Goal: Task Accomplishment & Management: Use online tool/utility

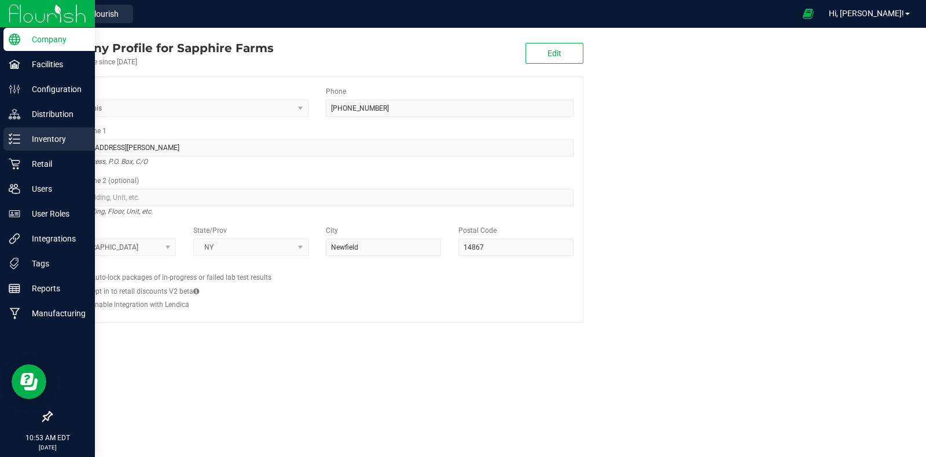
click at [51, 144] on p "Inventory" at bounding box center [54, 139] width 69 height 14
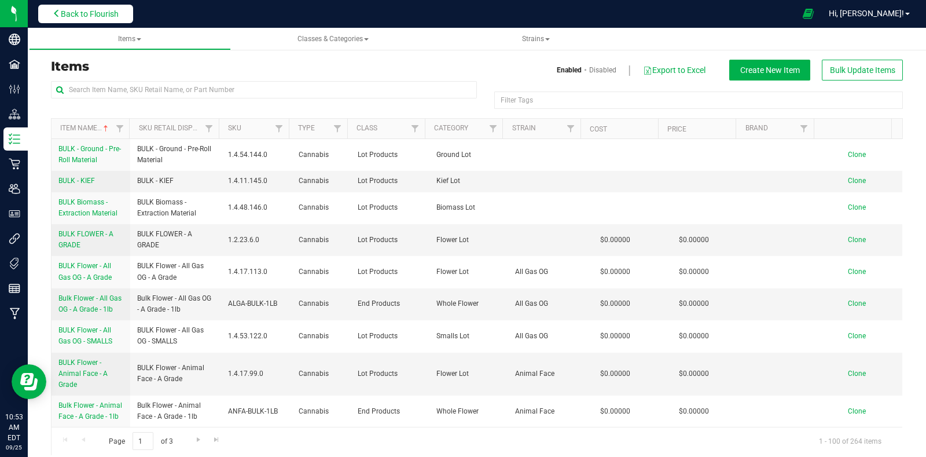
click at [113, 16] on span "Back to Flourish" at bounding box center [90, 13] width 58 height 9
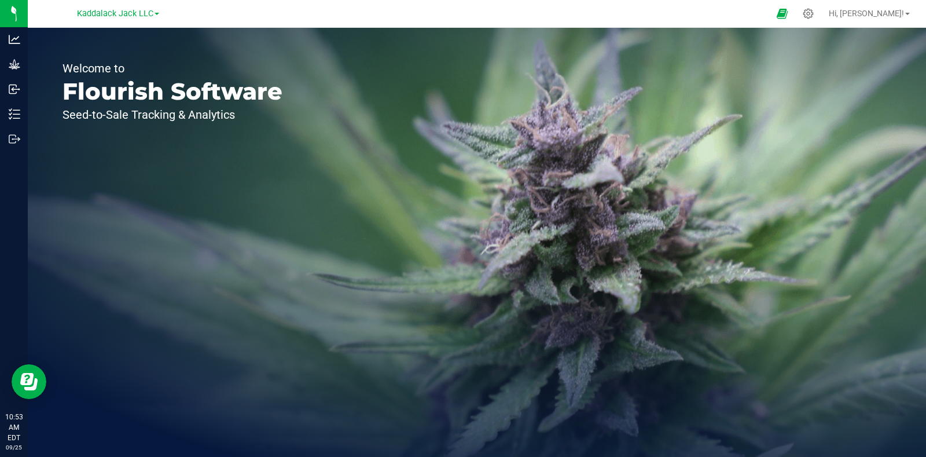
click at [155, 13] on link "Kaddalack Jack LLC" at bounding box center [118, 13] width 82 height 11
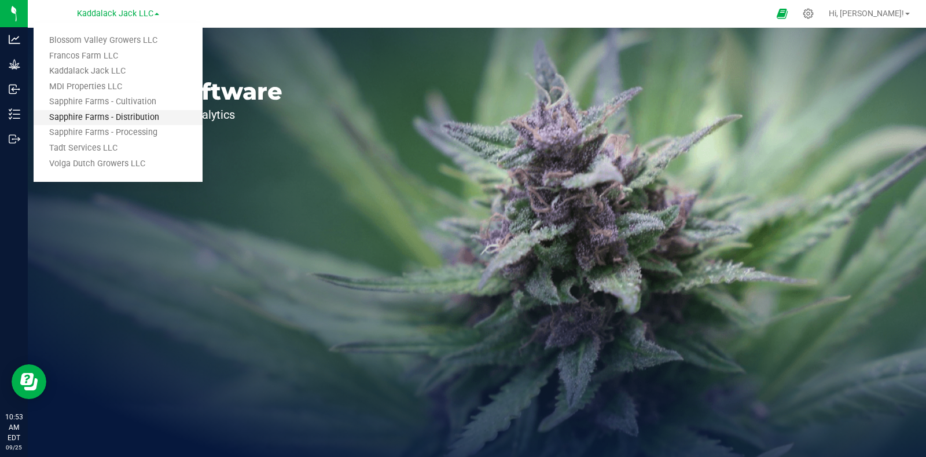
click at [127, 123] on link "Sapphire Farms - Distribution" at bounding box center [118, 118] width 169 height 16
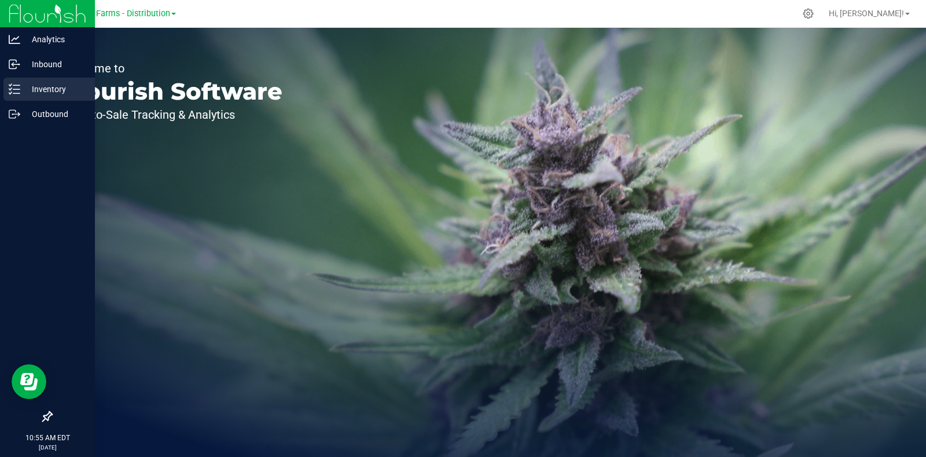
click at [35, 88] on p "Inventory" at bounding box center [54, 89] width 69 height 14
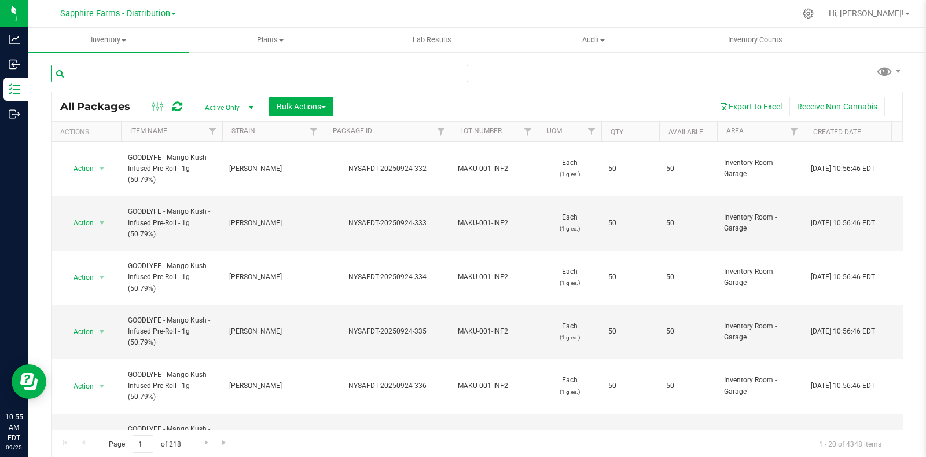
click at [233, 74] on input "text" at bounding box center [259, 73] width 417 height 17
paste input "20250919-347"
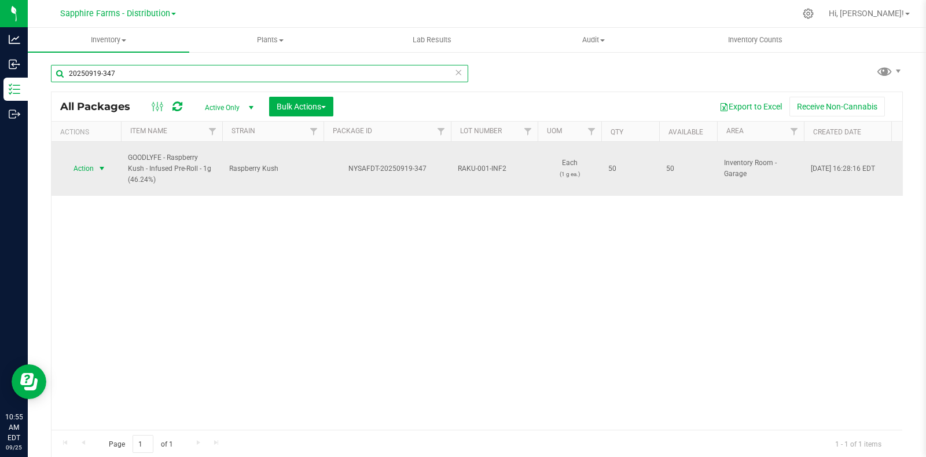
type input "20250919-347"
click at [101, 164] on span "select" at bounding box center [101, 168] width 9 height 9
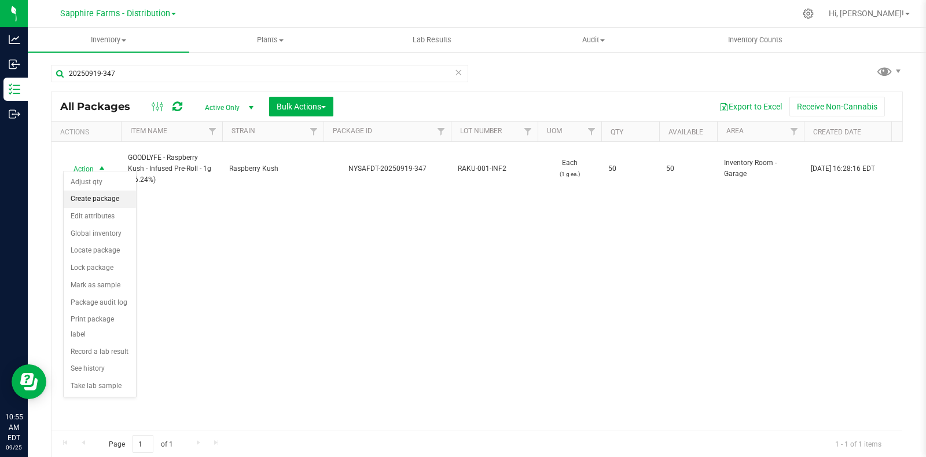
click at [100, 200] on li "Create package" at bounding box center [100, 199] width 72 height 17
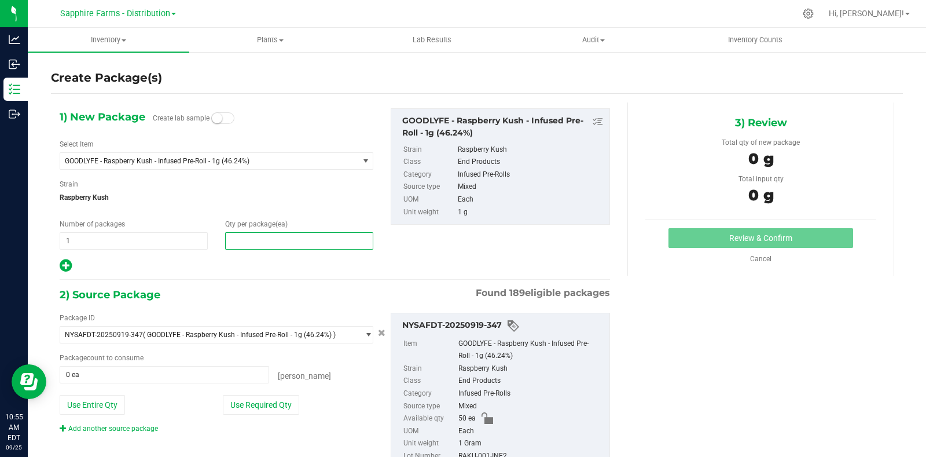
click at [282, 236] on span at bounding box center [299, 240] width 148 height 17
type input "5"
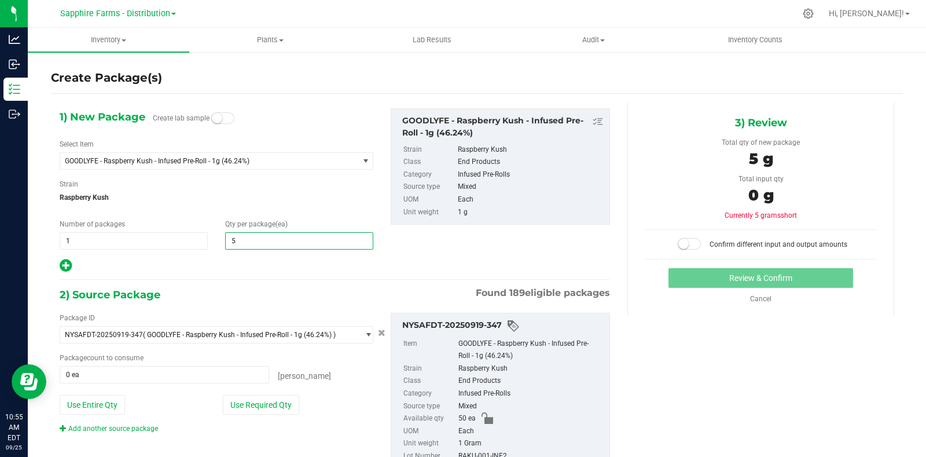
type input "5"
click at [274, 279] on hr at bounding box center [335, 279] width 551 height 1
click at [276, 411] on button "Use Required Qty" at bounding box center [261, 405] width 76 height 20
type input "5 ea"
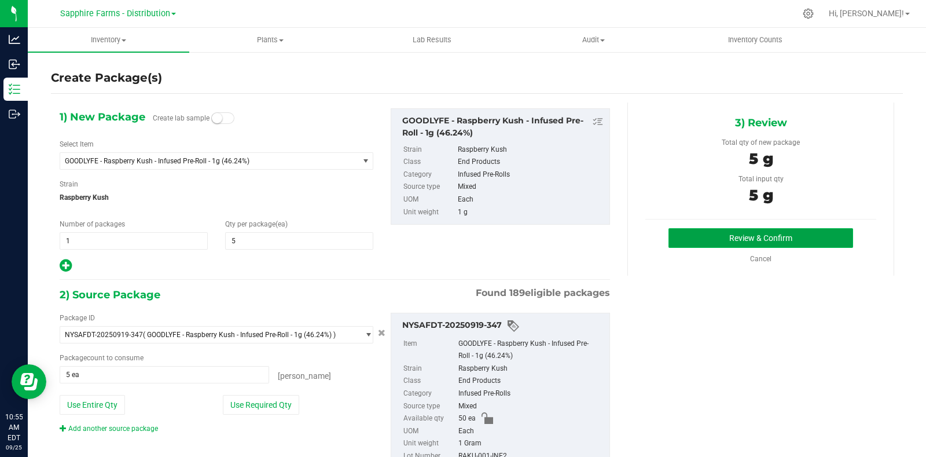
click at [711, 246] on button "Review & Confirm" at bounding box center [761, 238] width 185 height 20
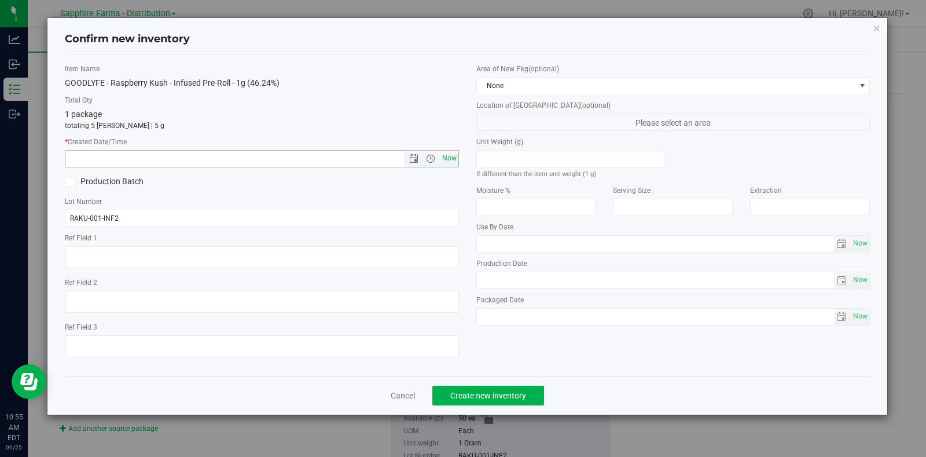
click at [449, 153] on span "Now" at bounding box center [449, 158] width 20 height 17
type input "9/25/2025 10:55 AM"
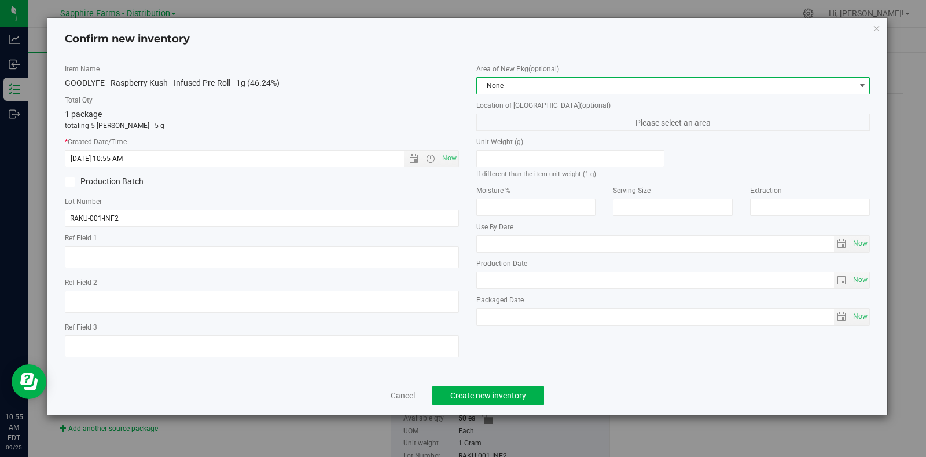
click at [618, 86] on span "None" at bounding box center [666, 86] width 379 height 16
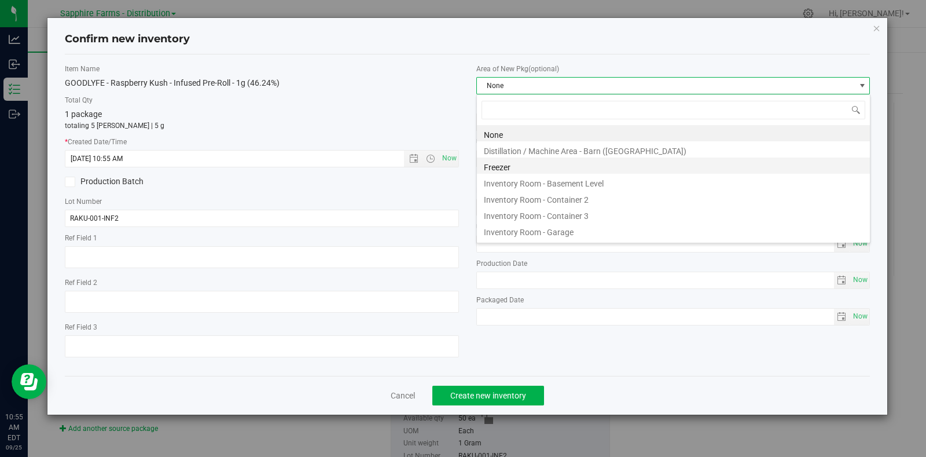
scroll to position [17, 394]
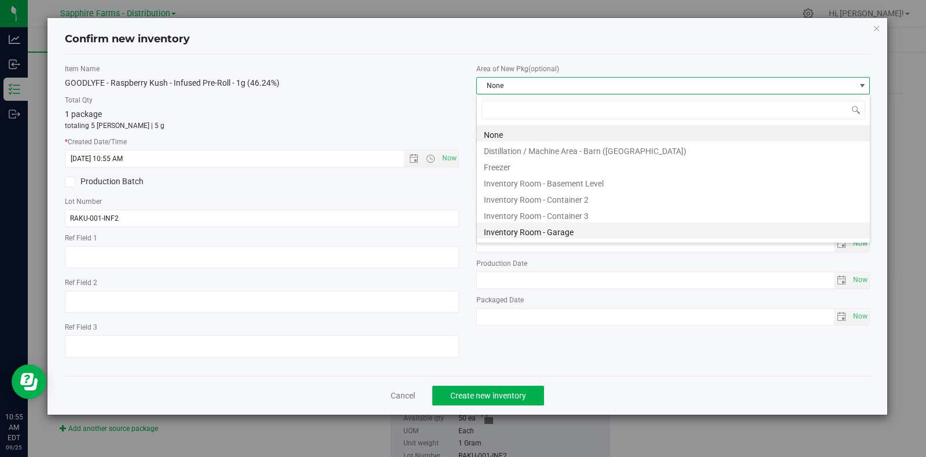
click at [620, 232] on li "Inventory Room - Garage" at bounding box center [673, 230] width 393 height 16
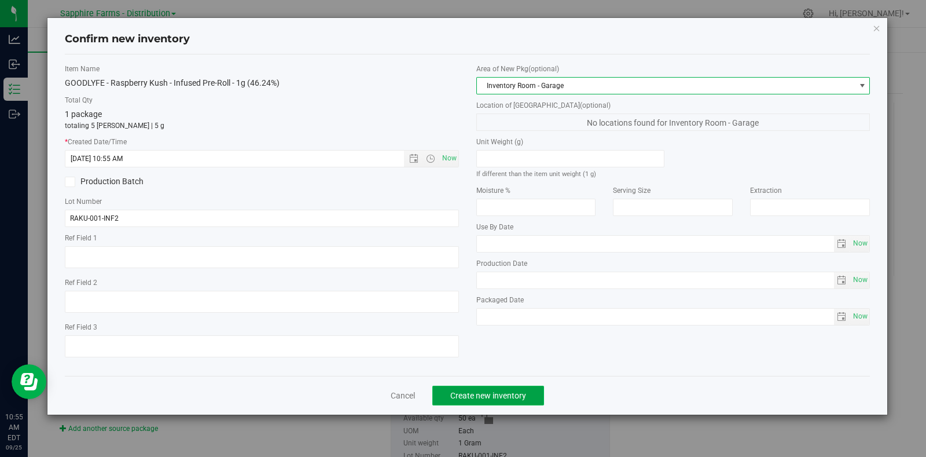
click at [526, 389] on button "Create new inventory" at bounding box center [489, 396] width 112 height 20
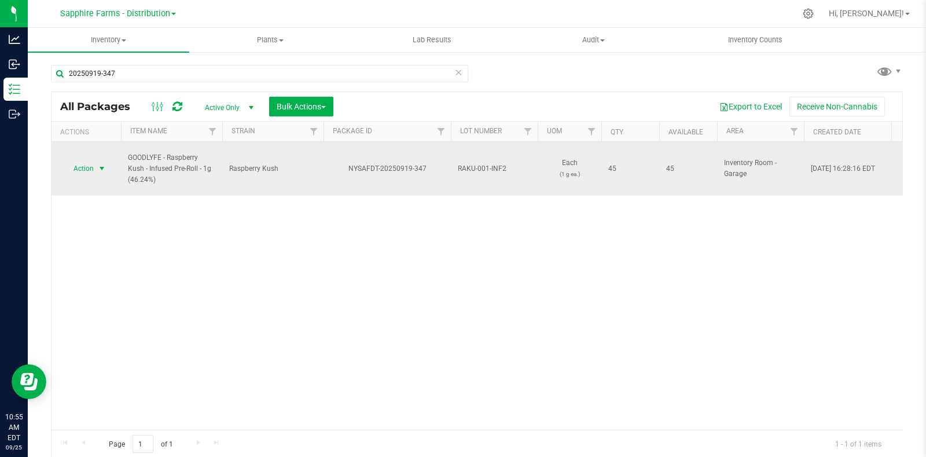
click at [101, 164] on span "select" at bounding box center [101, 168] width 9 height 9
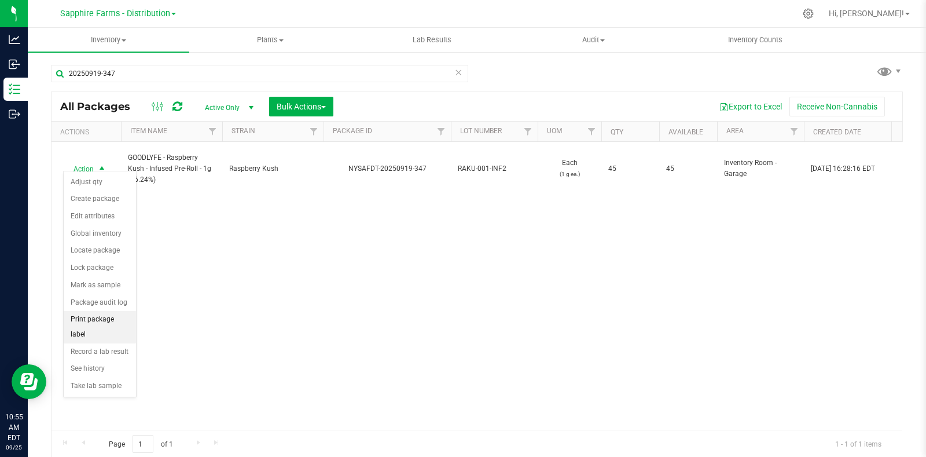
click at [97, 331] on li "Print package label" at bounding box center [100, 327] width 72 height 32
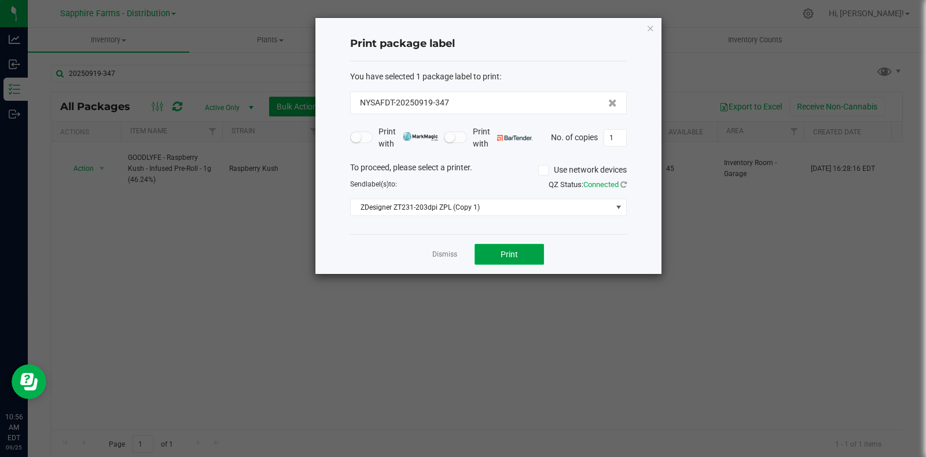
click at [498, 246] on button "Print" at bounding box center [509, 254] width 69 height 21
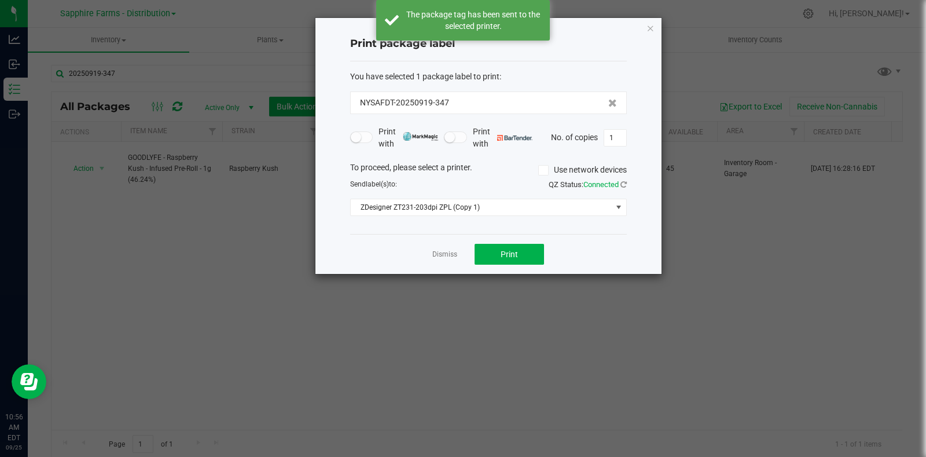
click at [656, 27] on div "Print package label You have selected 1 package label to print : NYSAFDT-202509…" at bounding box center [489, 146] width 346 height 256
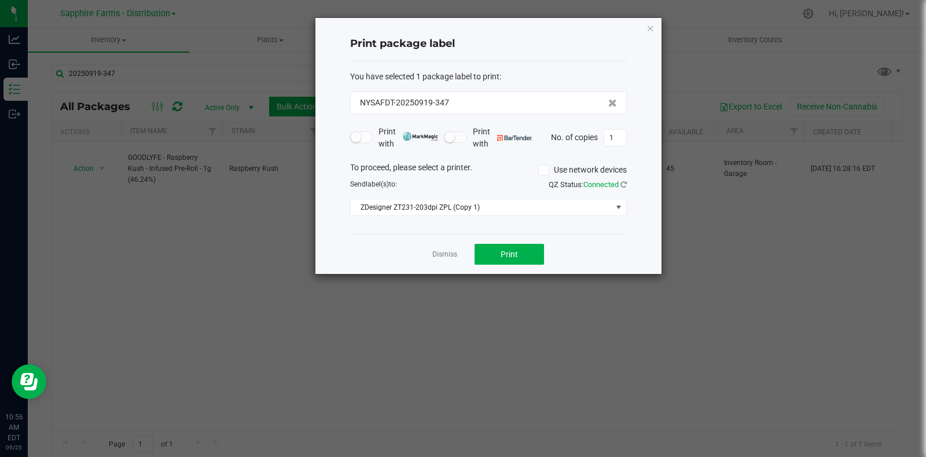
click at [655, 27] on div "Print package label You have selected 1 package label to print : NYSAFDT-202509…" at bounding box center [489, 146] width 346 height 256
click at [651, 26] on icon "button" at bounding box center [651, 28] width 8 height 14
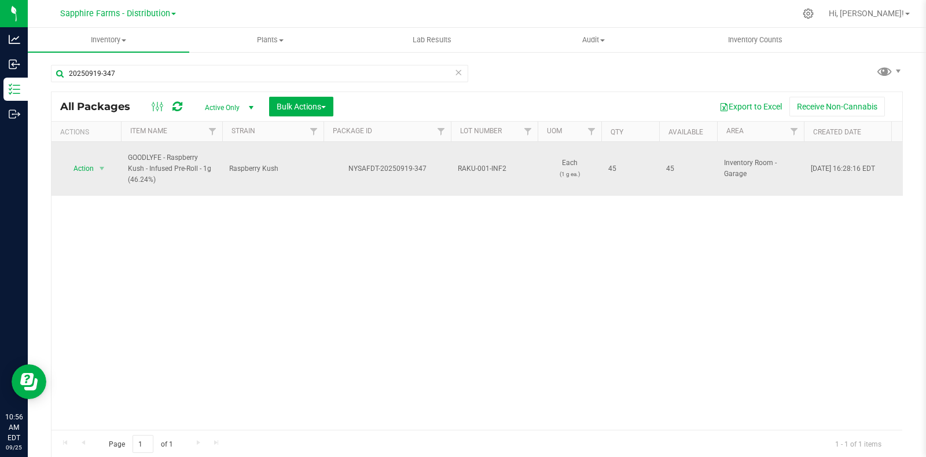
drag, startPoint x: 515, startPoint y: 160, endPoint x: 456, endPoint y: 167, distance: 58.8
click at [456, 167] on td "RAKU-001-INF2" at bounding box center [494, 169] width 87 height 54
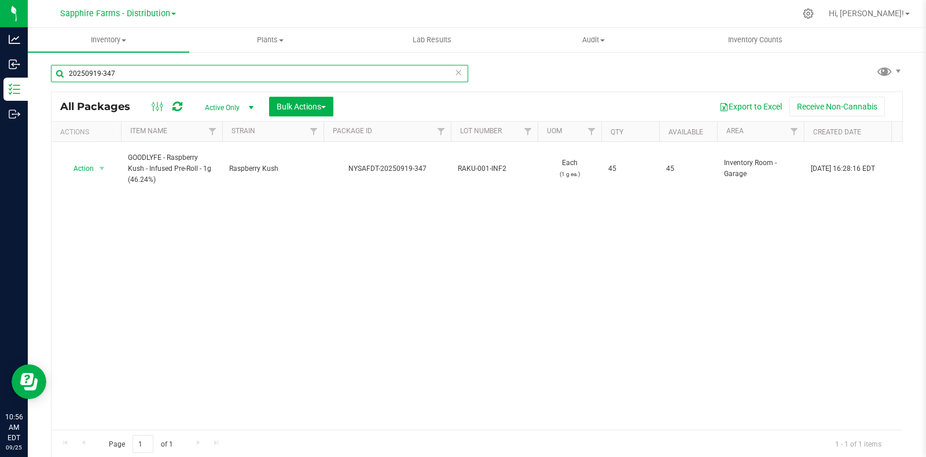
drag, startPoint x: 142, startPoint y: 78, endPoint x: 43, endPoint y: 75, distance: 98.5
click at [43, 75] on div "20250919-347 All Packages Active Only Active Only Lab Samples Locked All Bulk A…" at bounding box center [477, 227] width 899 height 353
click at [211, 70] on input "20250919-347" at bounding box center [259, 73] width 417 height 17
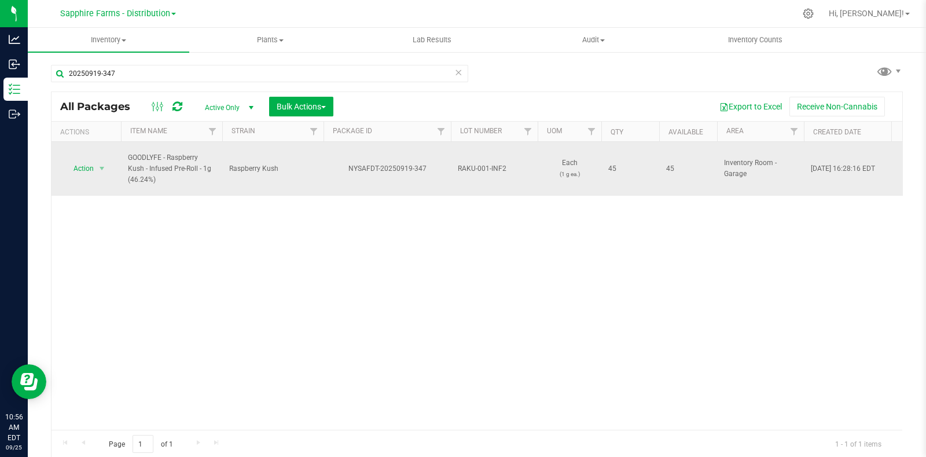
drag, startPoint x: 515, startPoint y: 164, endPoint x: 457, endPoint y: 165, distance: 57.9
click at [458, 165] on span "RAKU-001-INF2" at bounding box center [494, 168] width 73 height 11
drag, startPoint x: 141, startPoint y: 76, endPoint x: 38, endPoint y: 86, distance: 104.1
click at [39, 87] on div "20250919-347 All Packages Active Only Active Only Lab Samples Locked All Bulk A…" at bounding box center [477, 227] width 899 height 353
paste input "r"
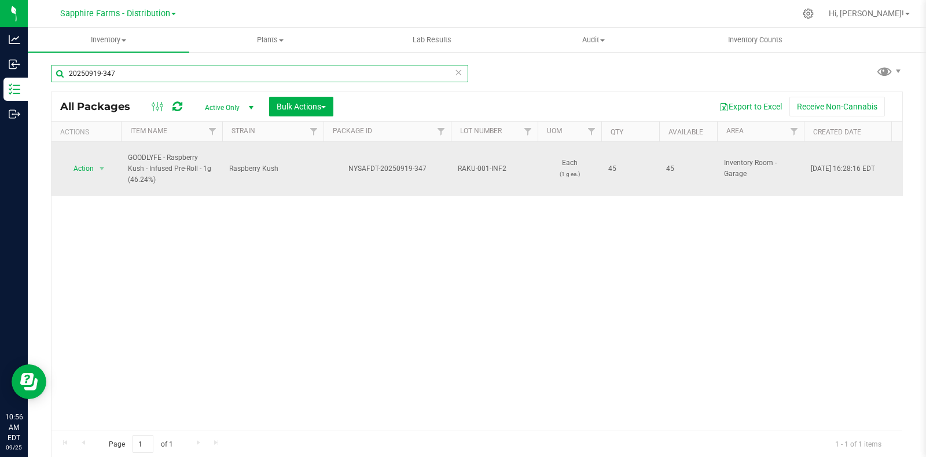
drag, startPoint x: 152, startPoint y: 74, endPoint x: 43, endPoint y: 78, distance: 108.9
click at [43, 78] on div "20250919-347 All Packages Active Only Active Only Lab Samples Locked All Bulk A…" at bounding box center [477, 227] width 899 height 353
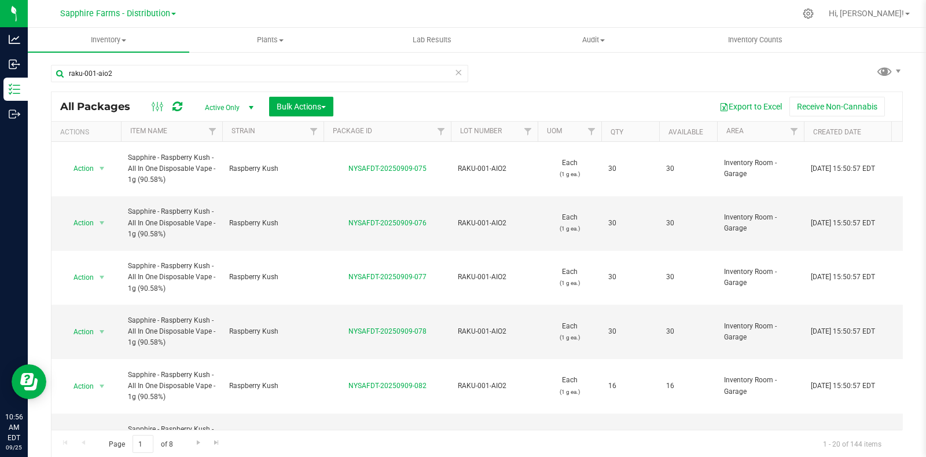
click at [608, 129] on th "Qty" at bounding box center [631, 132] width 58 height 20
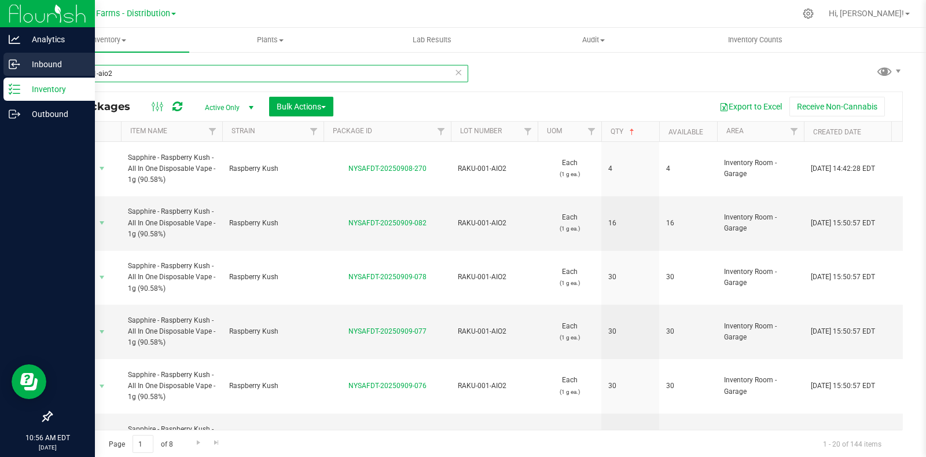
drag, startPoint x: 133, startPoint y: 72, endPoint x: 20, endPoint y: 66, distance: 113.1
click at [20, 66] on div "Analytics Inbound Inventory Outbound 10:56 AM EDT 09/25/2025 09/25 Sapphire Far…" at bounding box center [463, 228] width 926 height 457
paste input "20250919-347"
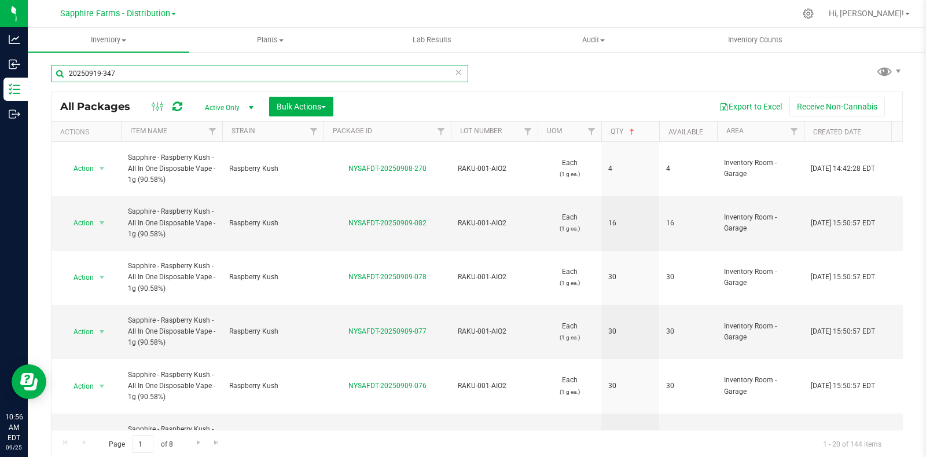
type input "20250919-347"
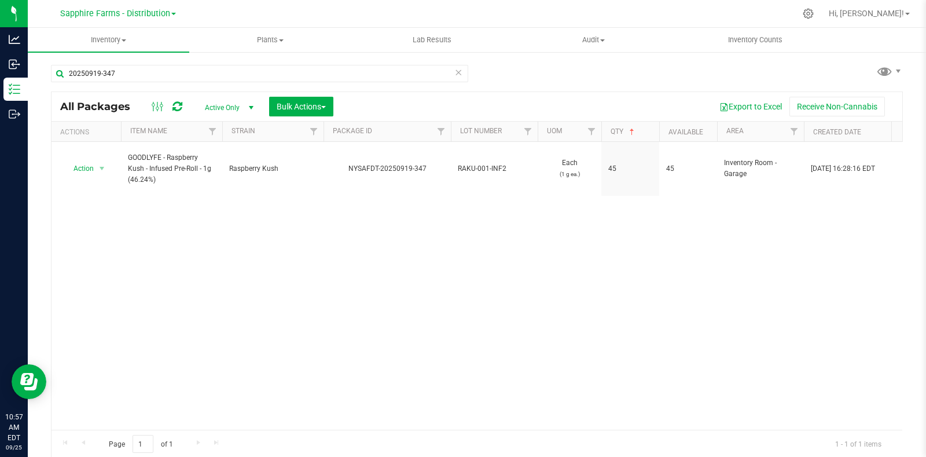
click at [455, 69] on icon at bounding box center [459, 72] width 8 height 14
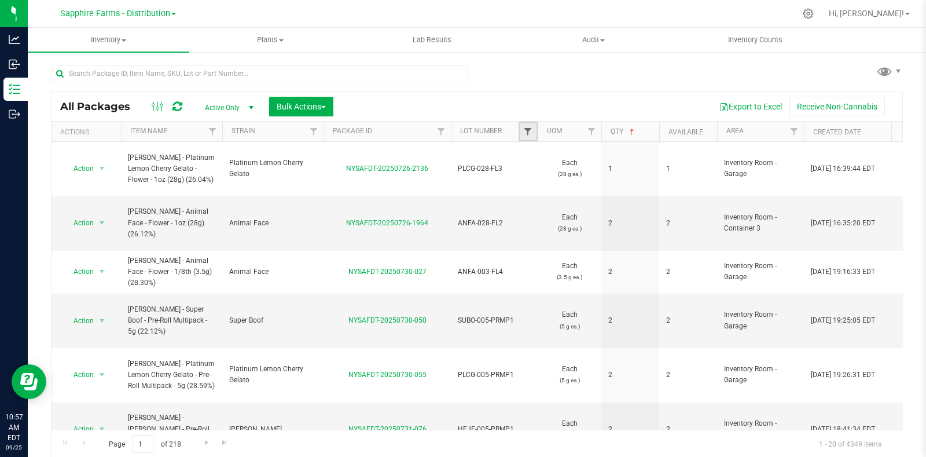
click at [523, 127] on span "Filter" at bounding box center [527, 131] width 9 height 9
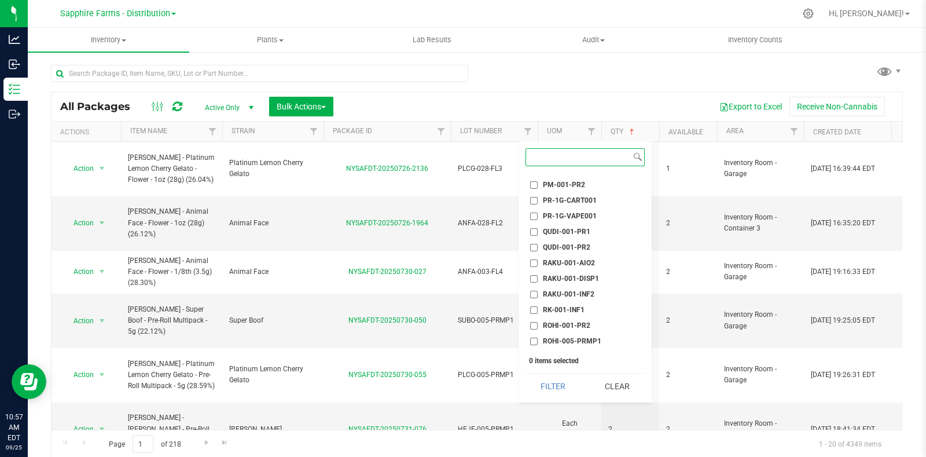
scroll to position [1375, 0]
click at [583, 272] on span "RAKU-001-INF2" at bounding box center [569, 275] width 52 height 7
click at [538, 272] on input "RAKU-001-INF2" at bounding box center [534, 276] width 8 height 8
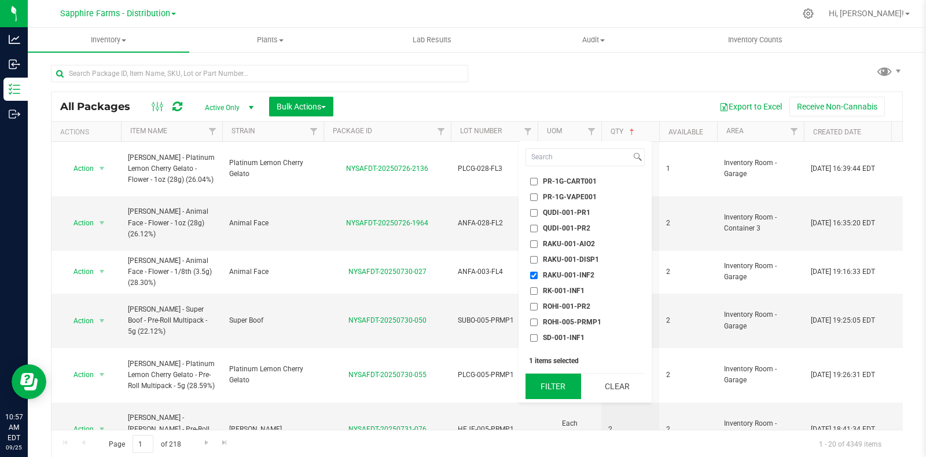
click at [553, 384] on button "Filter" at bounding box center [554, 385] width 56 height 25
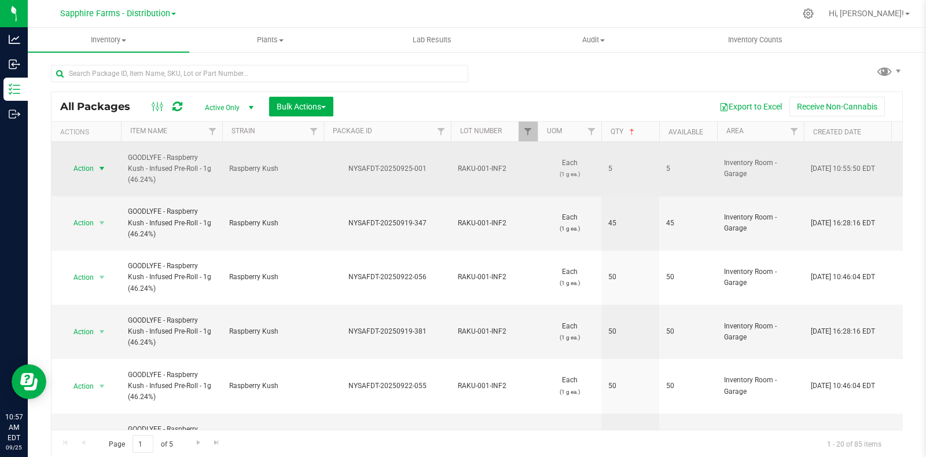
click at [95, 164] on span "select" at bounding box center [102, 168] width 14 height 16
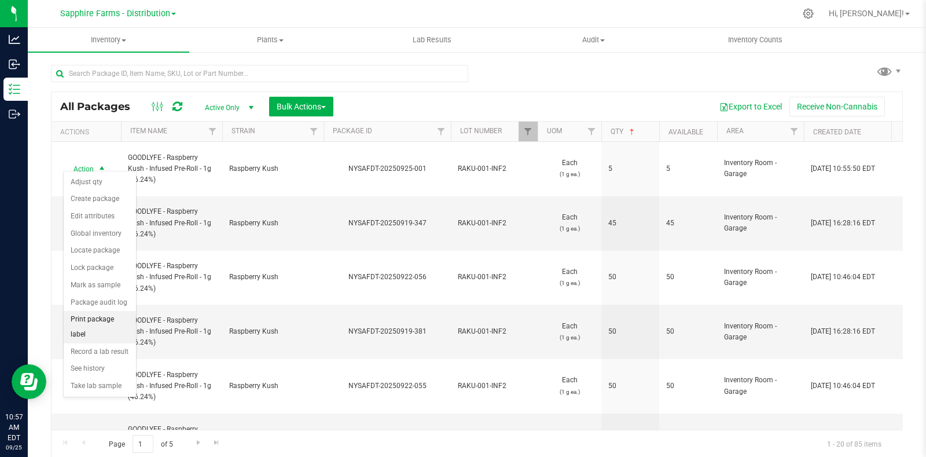
click at [96, 312] on li "Print package label" at bounding box center [100, 327] width 72 height 32
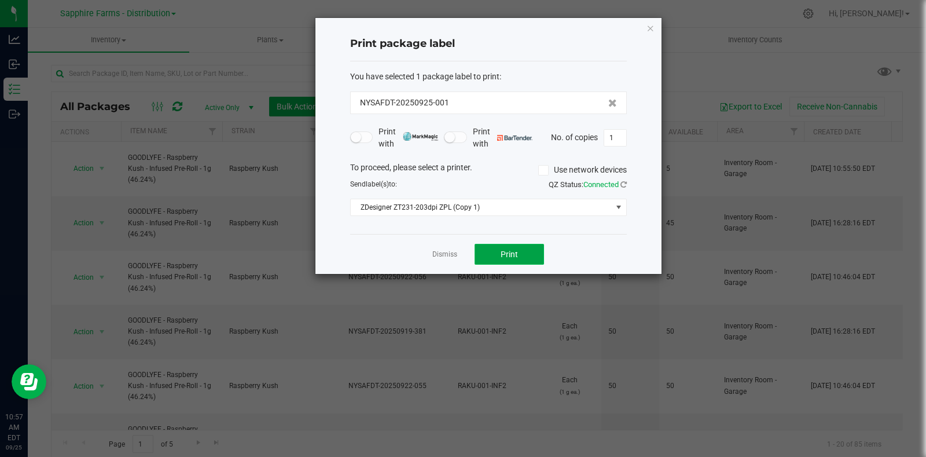
click at [514, 259] on button "Print" at bounding box center [509, 254] width 69 height 21
click at [653, 28] on icon "button" at bounding box center [651, 28] width 8 height 14
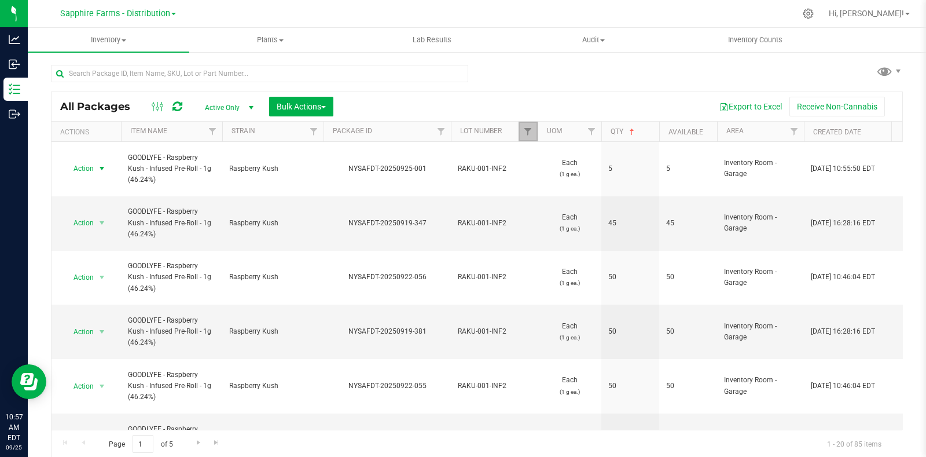
click at [527, 126] on link "Filter" at bounding box center [528, 132] width 19 height 20
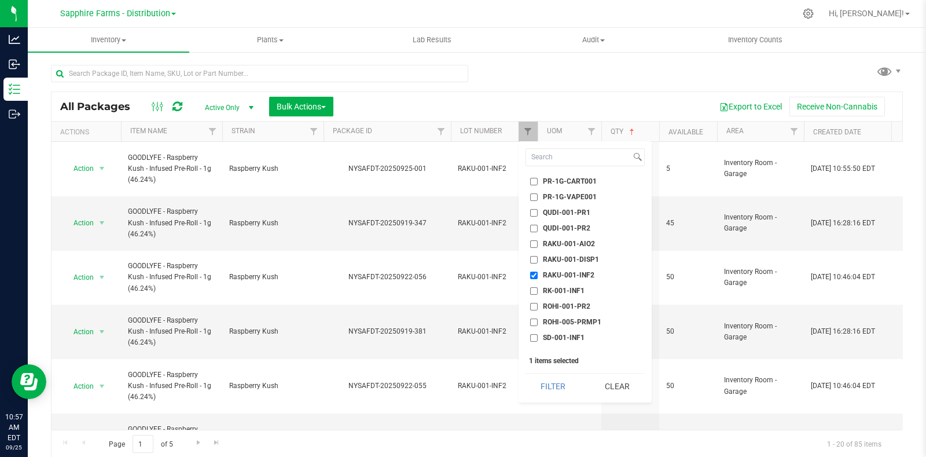
click at [559, 273] on span "RAKU-001-INF2" at bounding box center [569, 275] width 52 height 7
click at [538, 273] on input "RAKU-001-INF2" at bounding box center [534, 276] width 8 height 8
checkbox input "false"
click at [577, 201] on span "MAKU-001-INF2" at bounding box center [569, 203] width 53 height 7
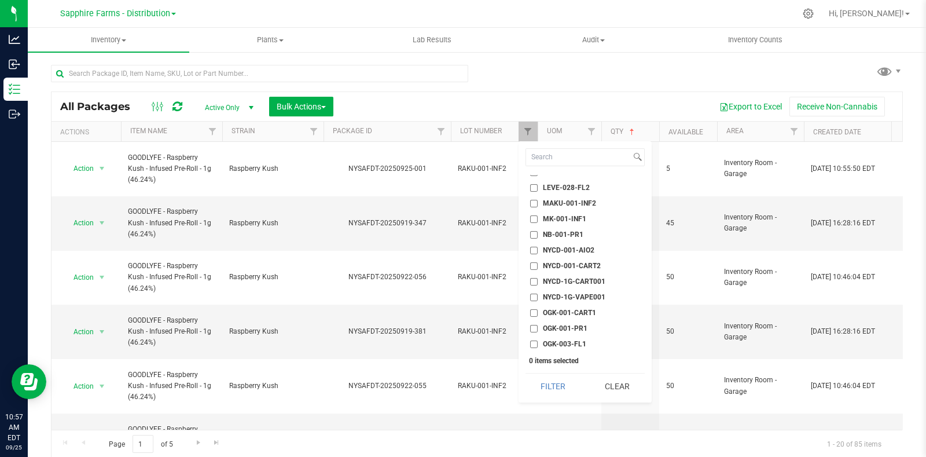
click at [538, 201] on input "MAKU-001-INF2" at bounding box center [534, 204] width 8 height 8
checkbox input "true"
click at [567, 388] on button "Filter" at bounding box center [554, 385] width 56 height 25
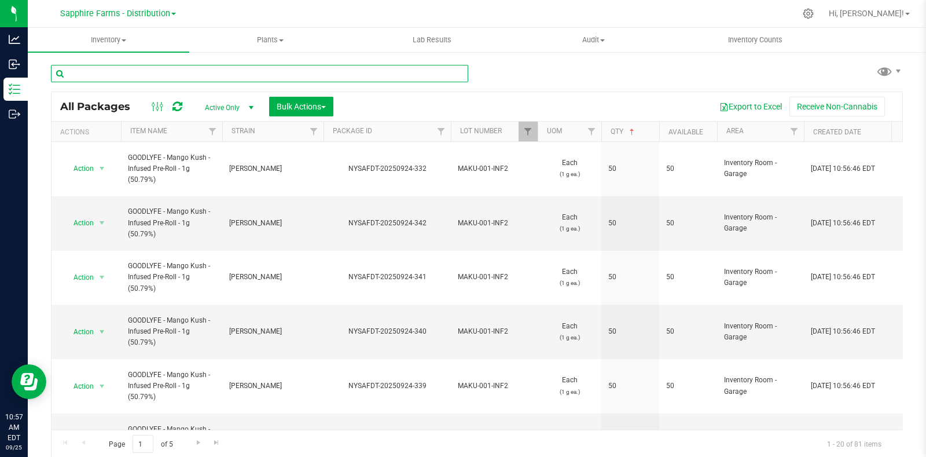
click at [243, 73] on input "text" at bounding box center [259, 73] width 417 height 17
paste input "20250917-369"
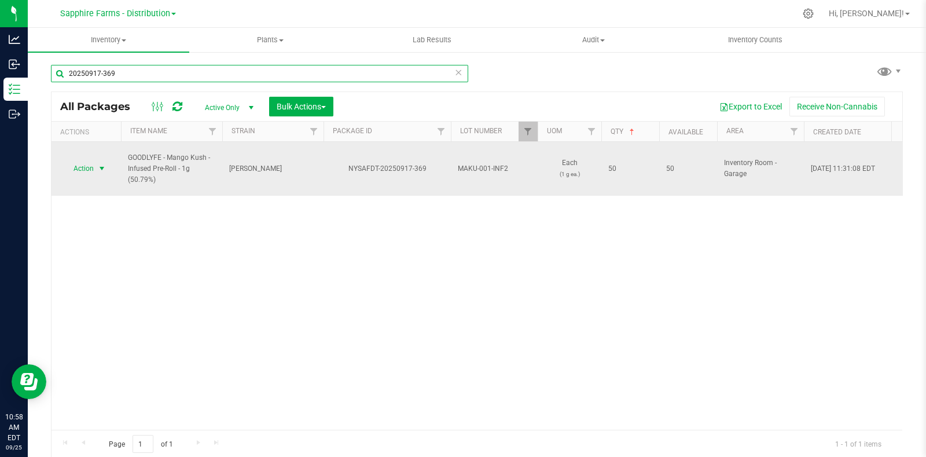
type input "20250917-369"
click at [97, 164] on span "select" at bounding box center [101, 168] width 9 height 9
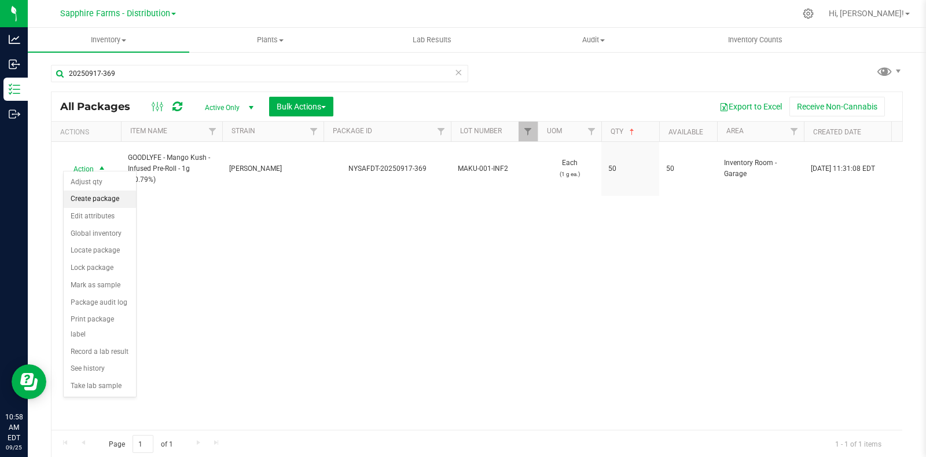
click at [96, 197] on li "Create package" at bounding box center [100, 199] width 72 height 17
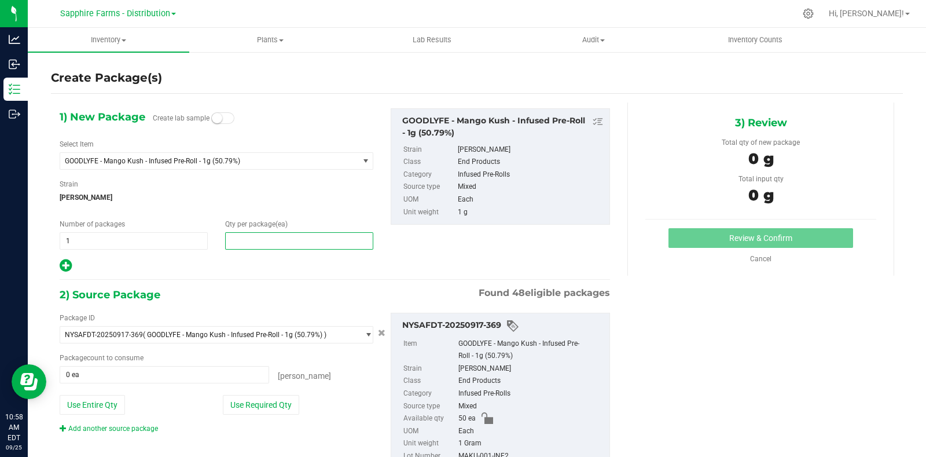
click at [266, 241] on span at bounding box center [299, 240] width 148 height 17
type input "5"
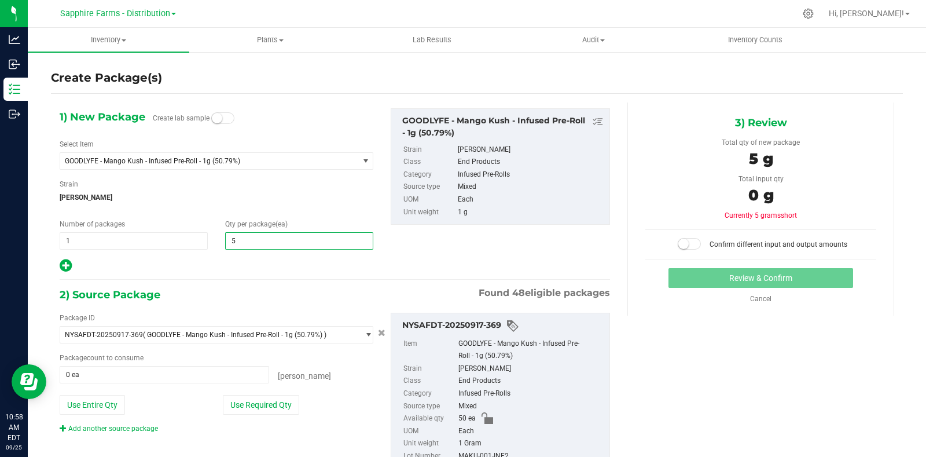
type input "5"
drag, startPoint x: 226, startPoint y: 272, endPoint x: 245, endPoint y: 359, distance: 88.9
click at [226, 272] on div at bounding box center [217, 265] width 314 height 15
click at [257, 409] on button "Use Required Qty" at bounding box center [261, 405] width 76 height 20
type input "5 ea"
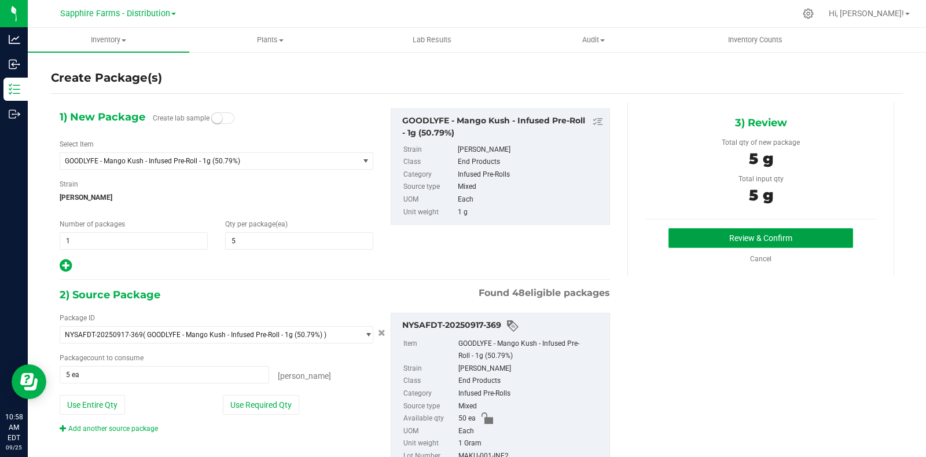
click at [684, 241] on button "Review & Confirm" at bounding box center [761, 238] width 185 height 20
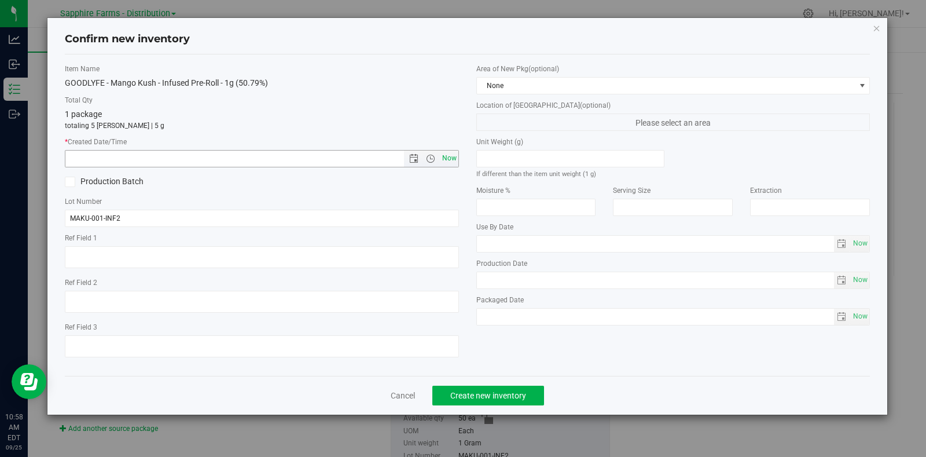
click at [446, 159] on span "Now" at bounding box center [449, 158] width 20 height 17
type input "9/25/2025 10:58 AM"
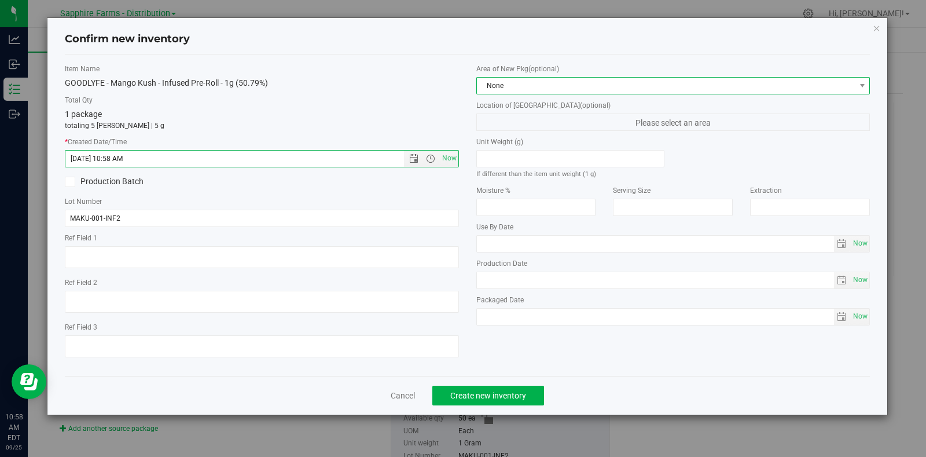
click at [529, 86] on span "None" at bounding box center [666, 86] width 379 height 16
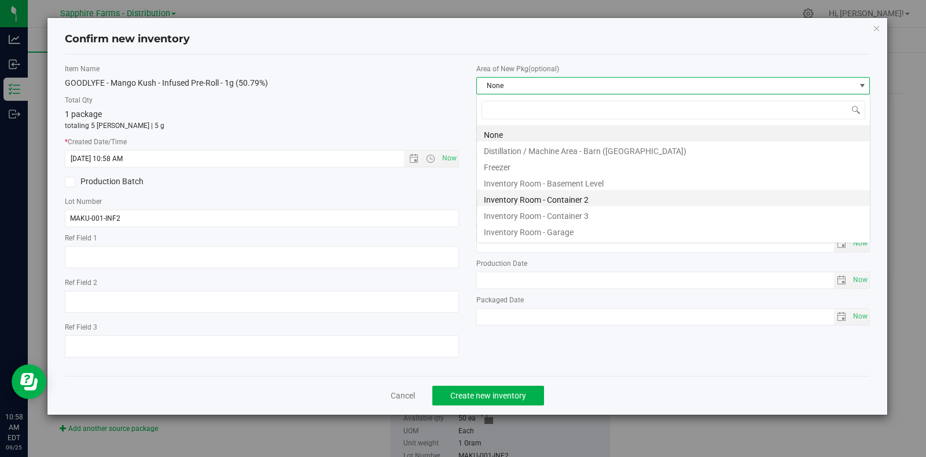
scroll to position [17, 394]
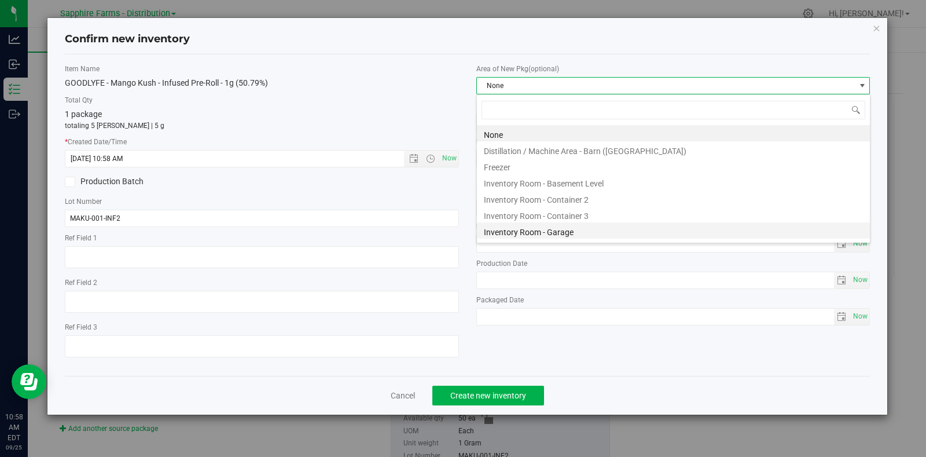
click at [535, 233] on li "Inventory Room - Garage" at bounding box center [673, 230] width 393 height 16
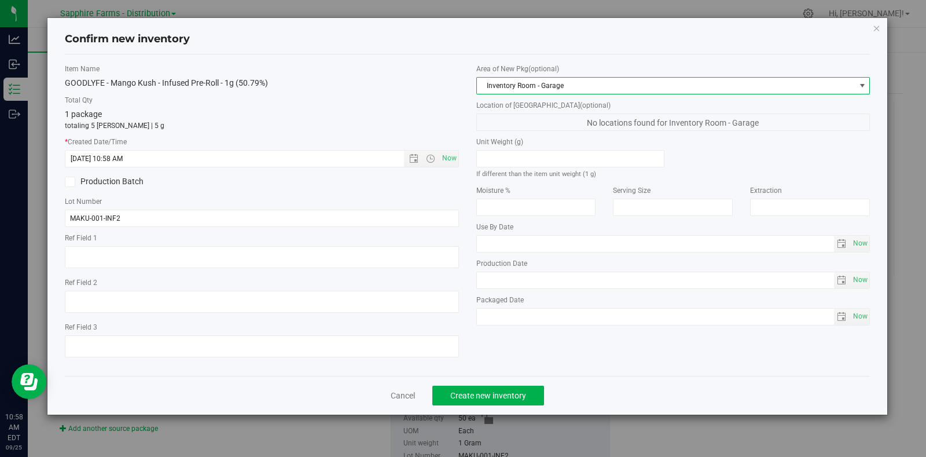
click at [501, 386] on div "Cancel Create new inventory" at bounding box center [468, 395] width 806 height 39
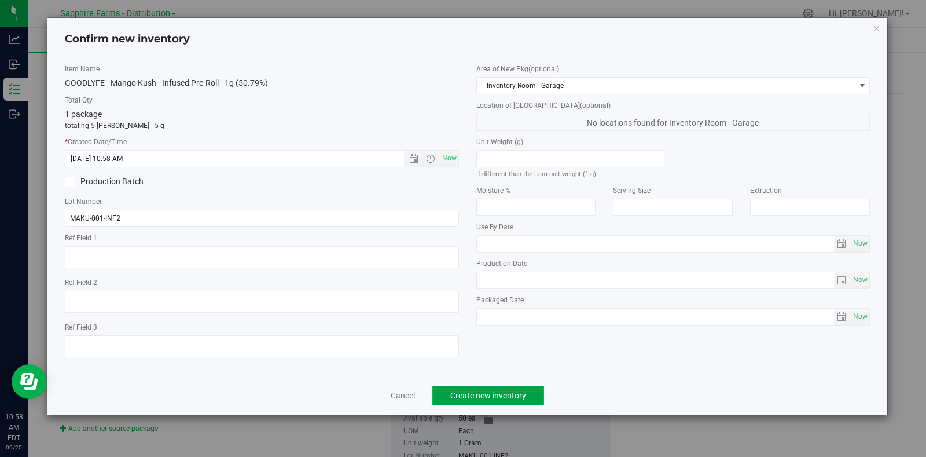
click at [500, 395] on span "Create new inventory" at bounding box center [488, 395] width 76 height 9
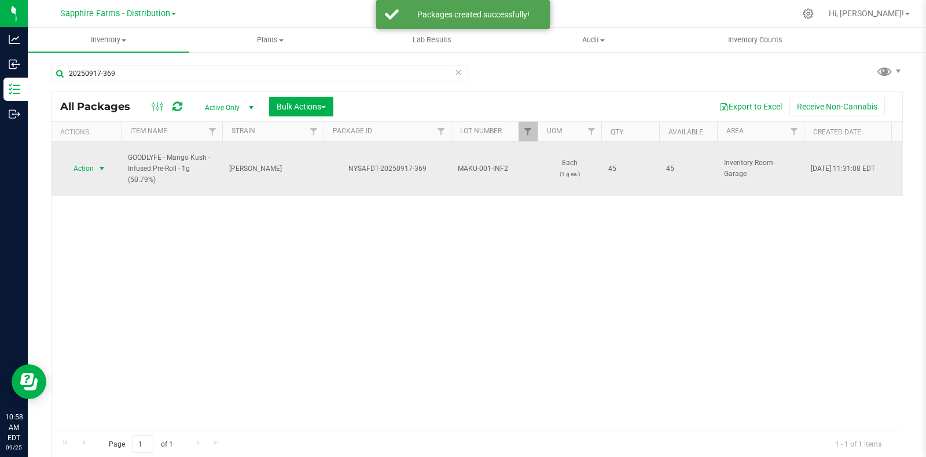
click at [99, 165] on span "select" at bounding box center [101, 168] width 9 height 9
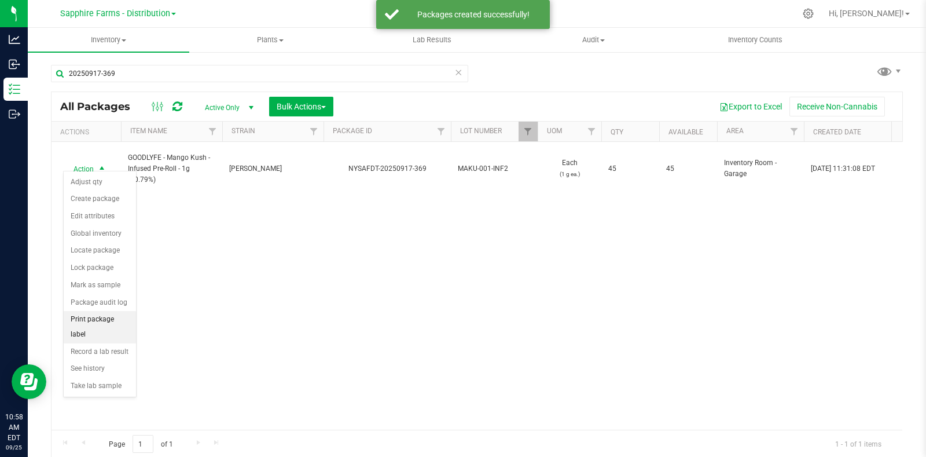
click at [110, 328] on li "Print package label" at bounding box center [100, 327] width 72 height 32
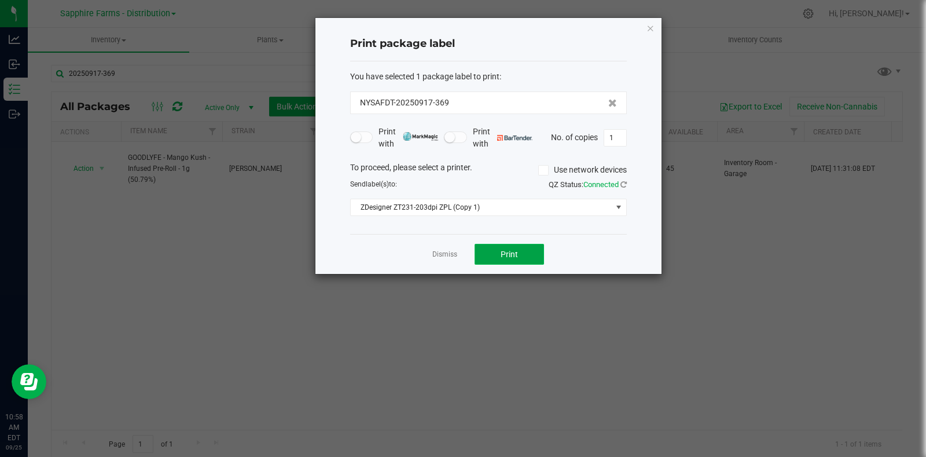
click at [503, 250] on span "Print" at bounding box center [509, 254] width 17 height 9
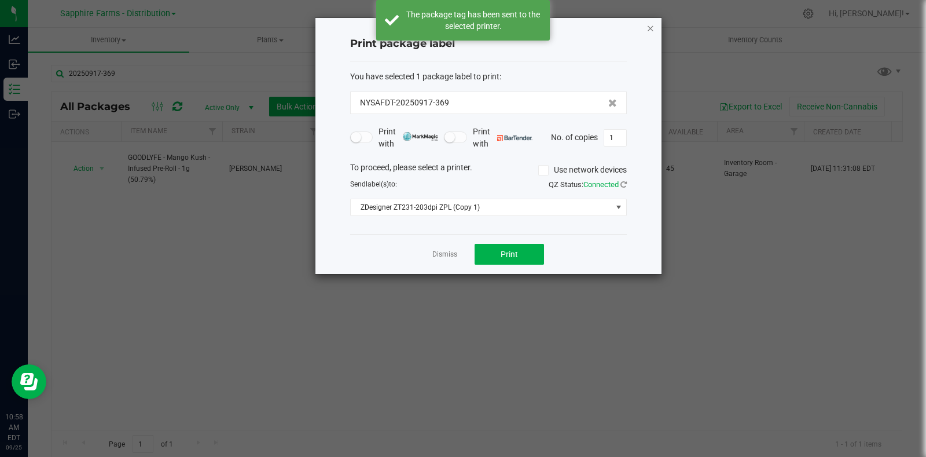
click at [649, 25] on icon "button" at bounding box center [651, 28] width 8 height 14
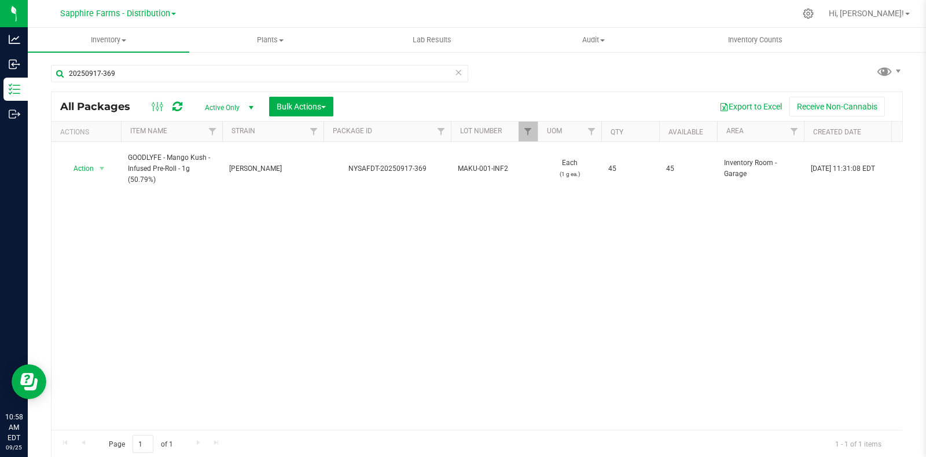
click at [455, 74] on icon at bounding box center [459, 72] width 8 height 14
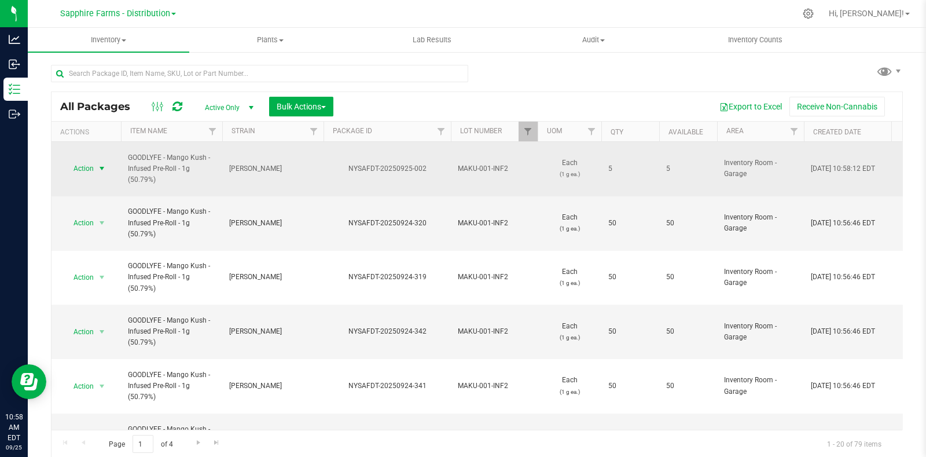
click at [104, 164] on span "select" at bounding box center [101, 168] width 9 height 9
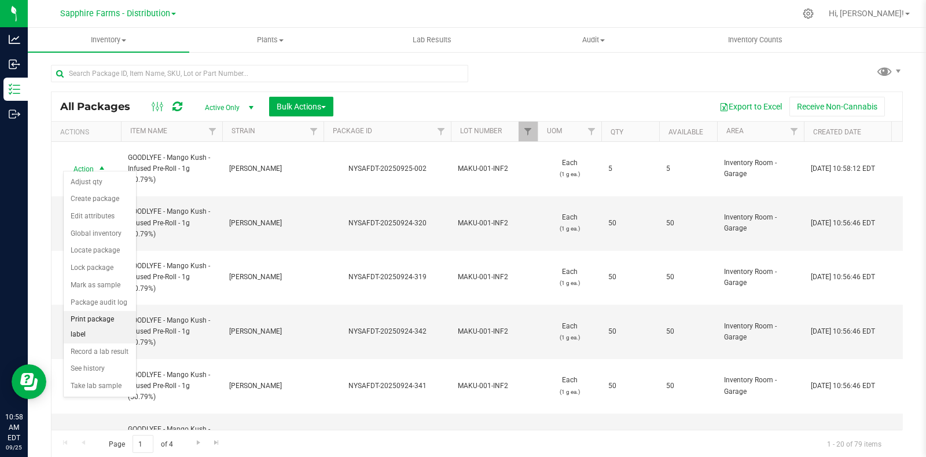
click at [104, 316] on li "Print package label" at bounding box center [100, 327] width 72 height 32
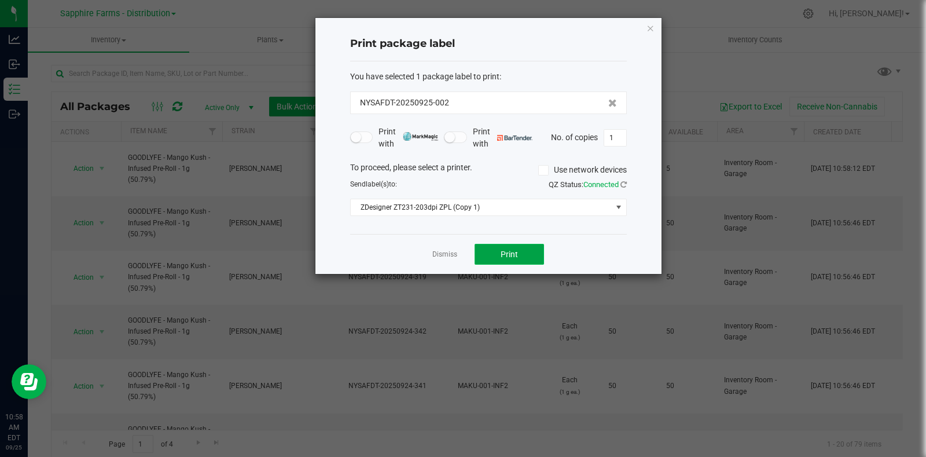
click at [508, 246] on button "Print" at bounding box center [509, 254] width 69 height 21
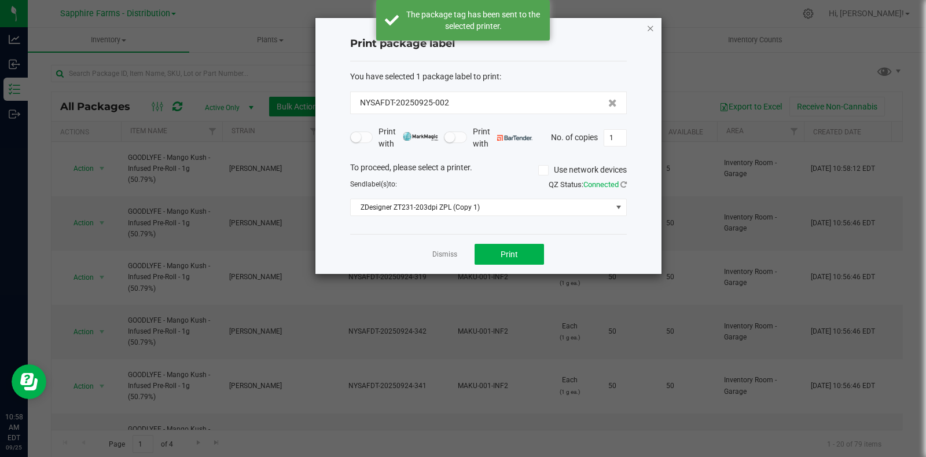
click at [649, 23] on icon "button" at bounding box center [651, 28] width 8 height 14
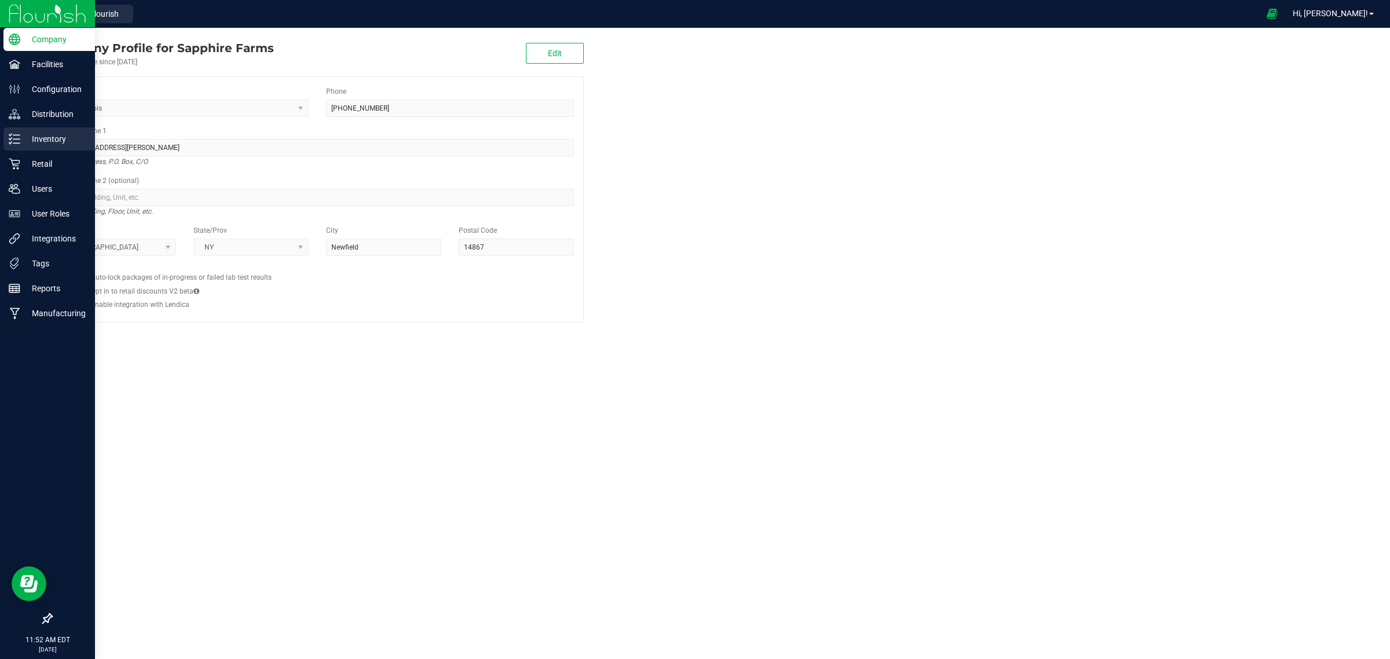
drag, startPoint x: 3, startPoint y: 137, endPoint x: 26, endPoint y: 130, distance: 24.0
click at [3, 137] on div "Inventory" at bounding box center [48, 138] width 91 height 23
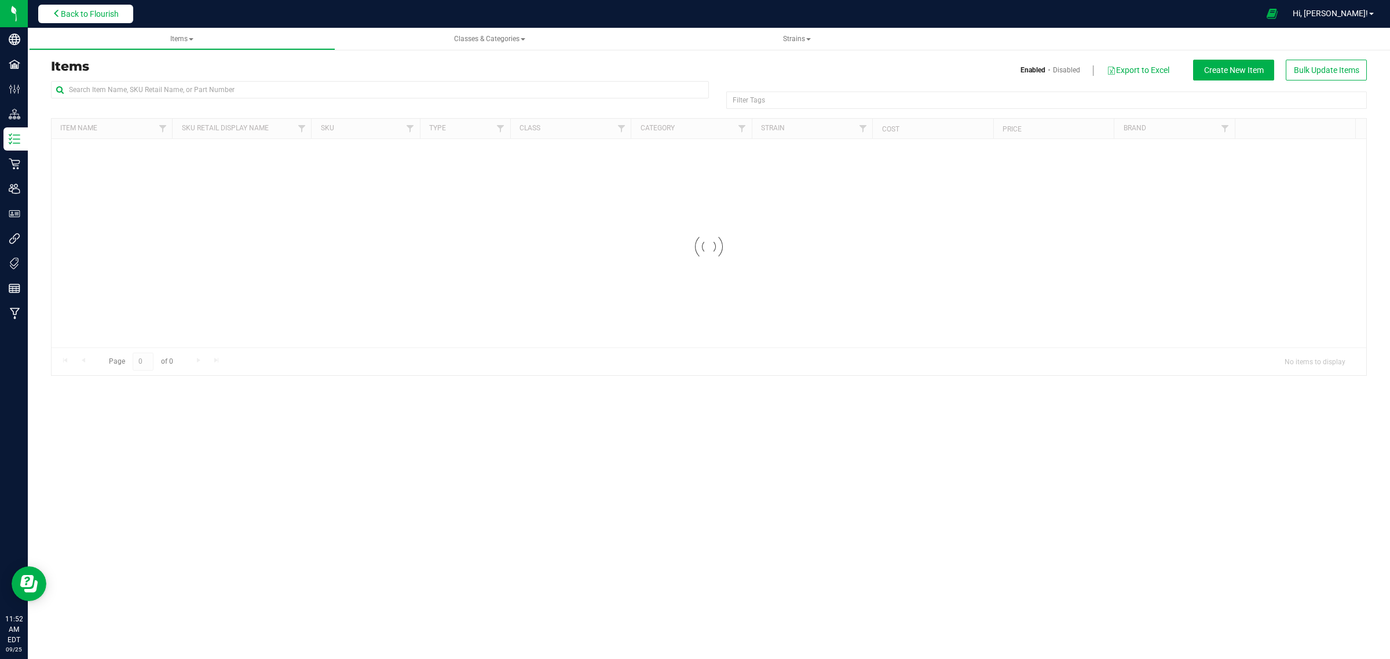
click at [96, 17] on span "Back to Flourish" at bounding box center [90, 13] width 58 height 9
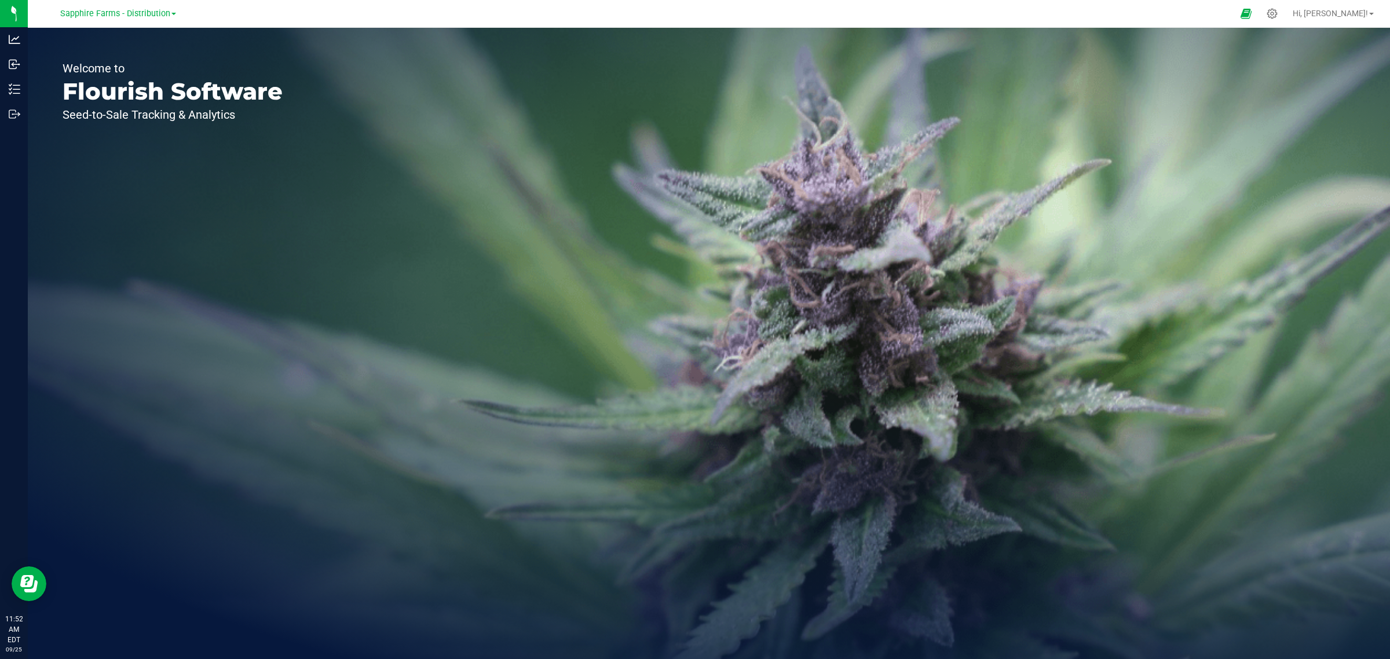
click at [171, 10] on link "Sapphire Farms - Distribution" at bounding box center [118, 13] width 116 height 11
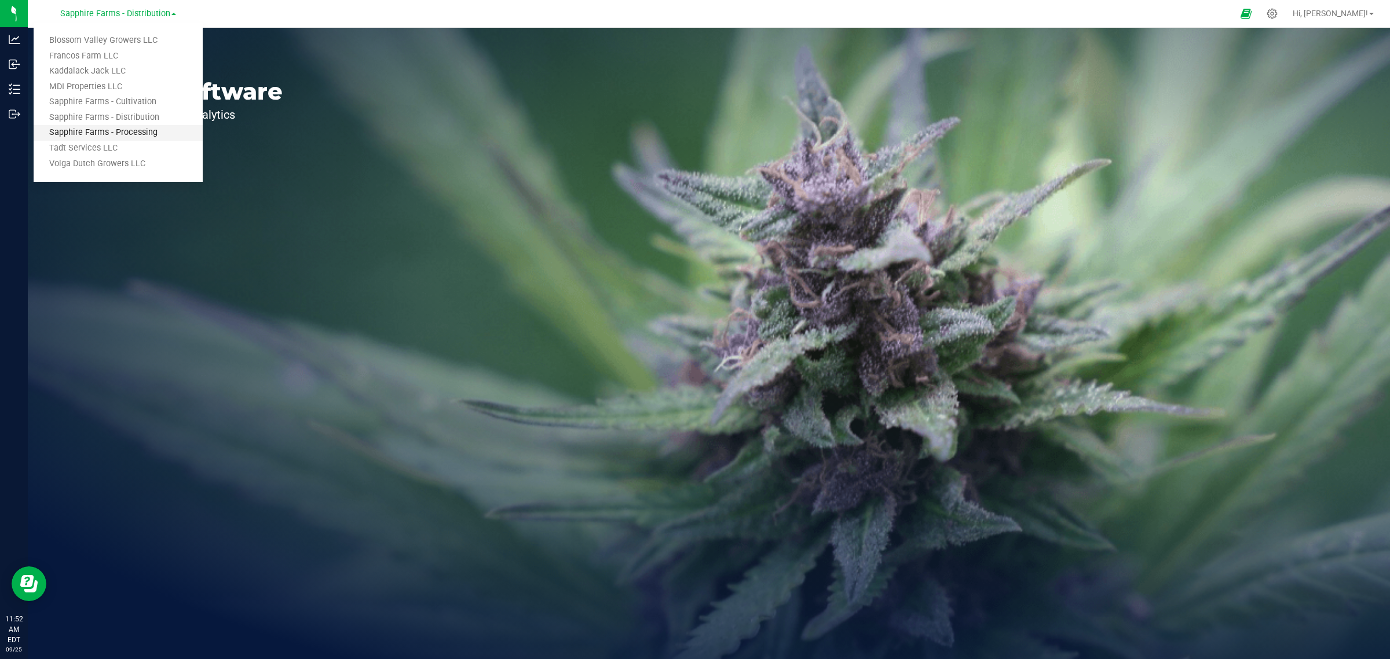
click at [144, 128] on link "Sapphire Farms - Processing" at bounding box center [118, 133] width 169 height 16
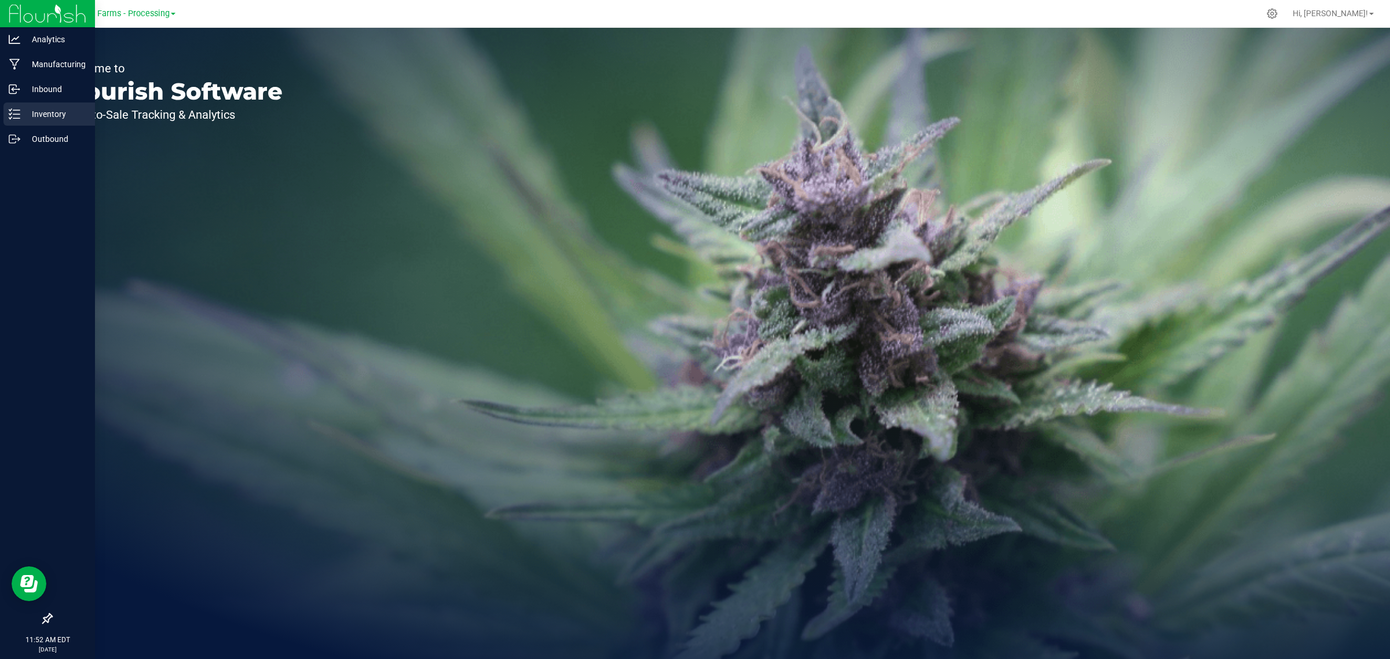
click at [29, 120] on p "Inventory" at bounding box center [54, 114] width 69 height 14
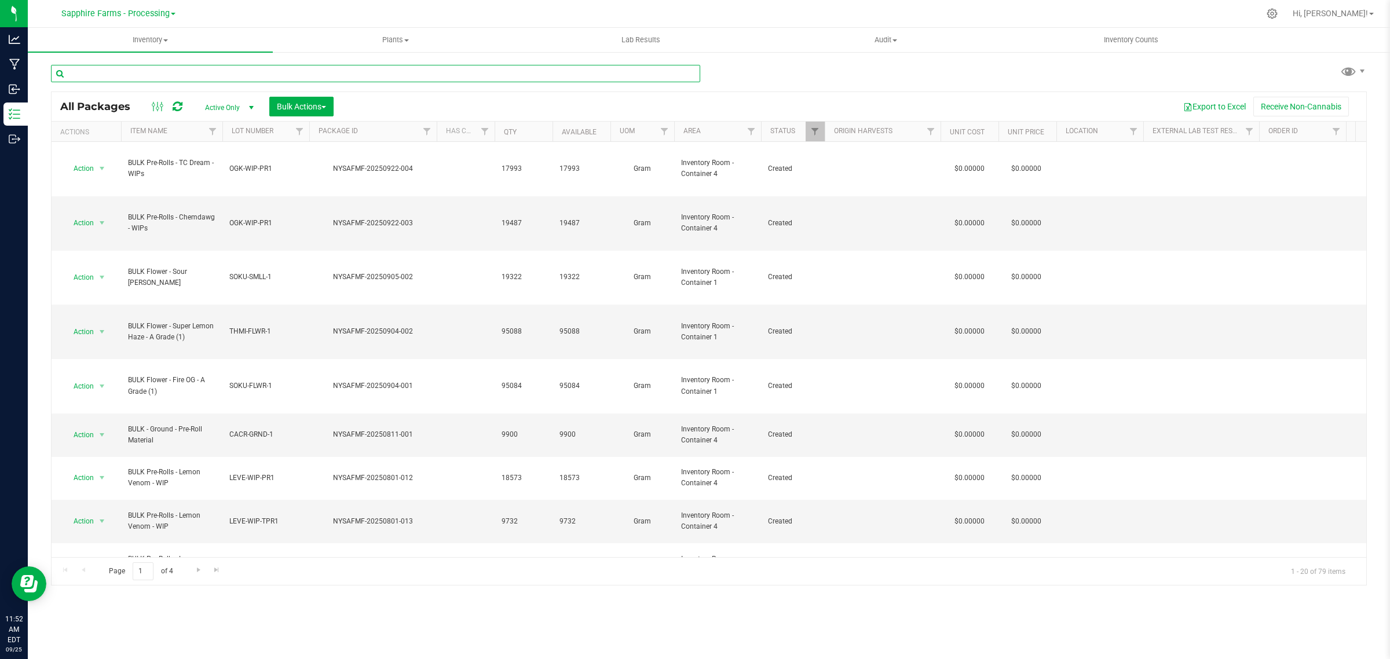
click at [195, 73] on input "text" at bounding box center [375, 73] width 649 height 17
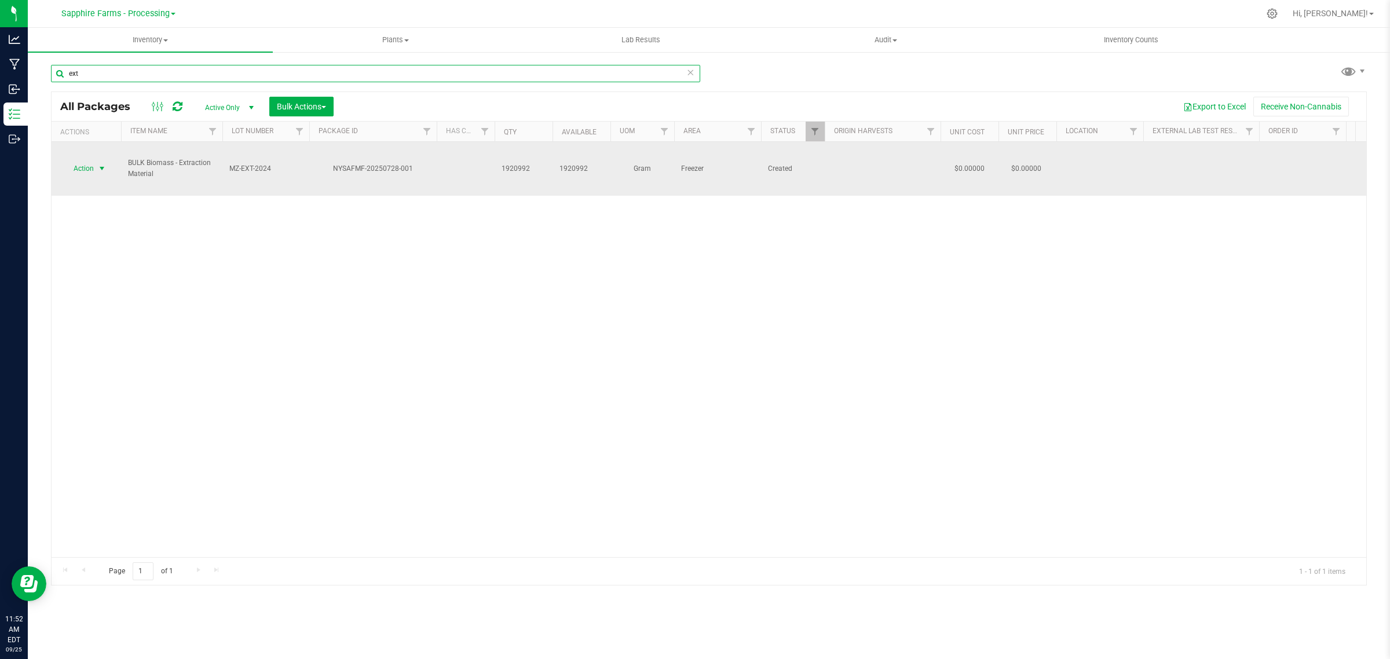
type input "ext"
click at [100, 164] on span "select" at bounding box center [101, 168] width 9 height 9
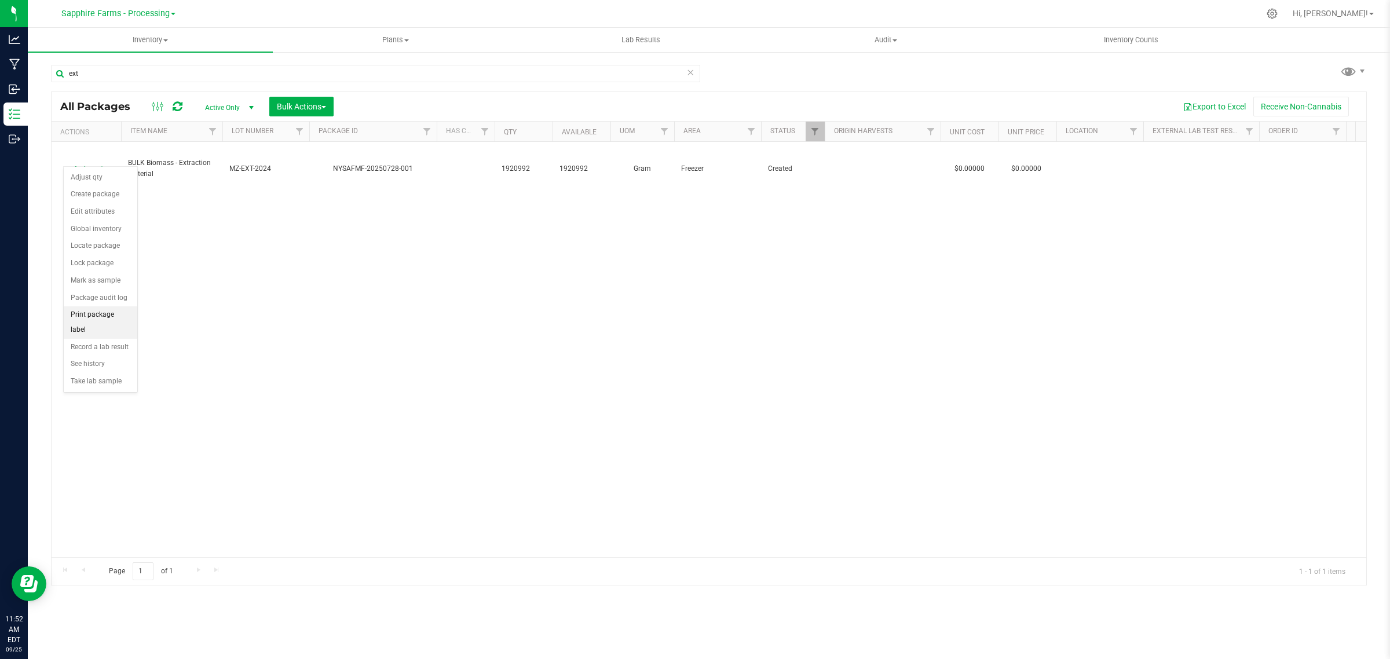
click at [94, 320] on li "Print package label" at bounding box center [101, 322] width 74 height 32
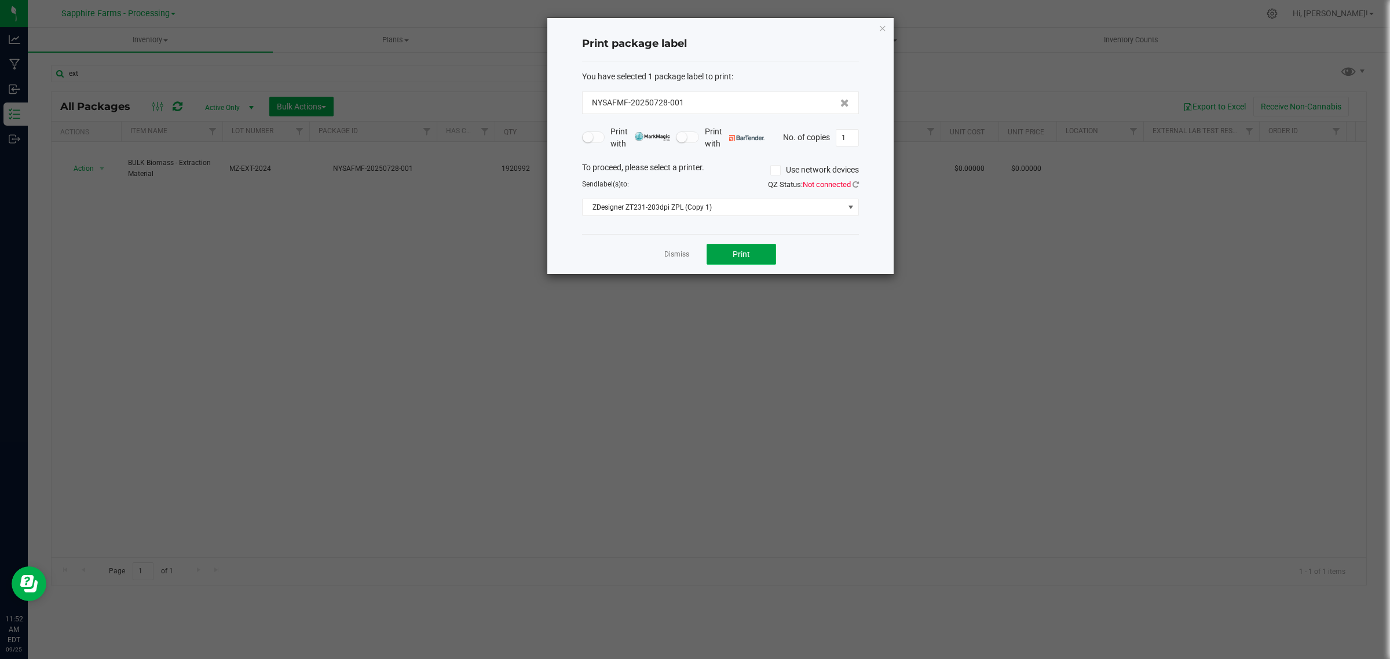
click at [753, 252] on button "Print" at bounding box center [740, 254] width 69 height 21
click at [848, 138] on input "1" at bounding box center [847, 138] width 22 height 16
type input "25"
click at [769, 261] on button "Print" at bounding box center [740, 254] width 69 height 21
click at [877, 25] on div "Print package label You have selected 1 package label to print : NYSAFMF-202507…" at bounding box center [720, 146] width 346 height 256
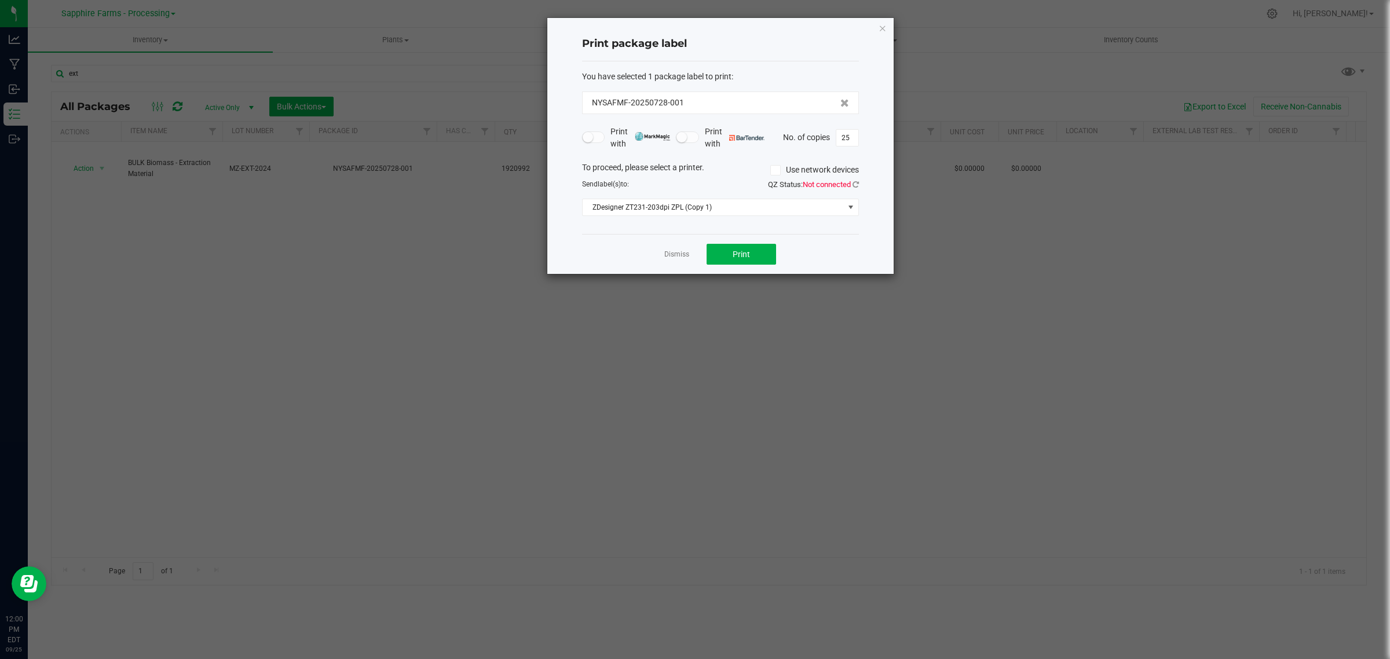
click at [887, 25] on div "Print package label You have selected 1 package label to print : NYSAFMF-202507…" at bounding box center [720, 146] width 346 height 256
click at [881, 26] on icon "button" at bounding box center [882, 28] width 8 height 14
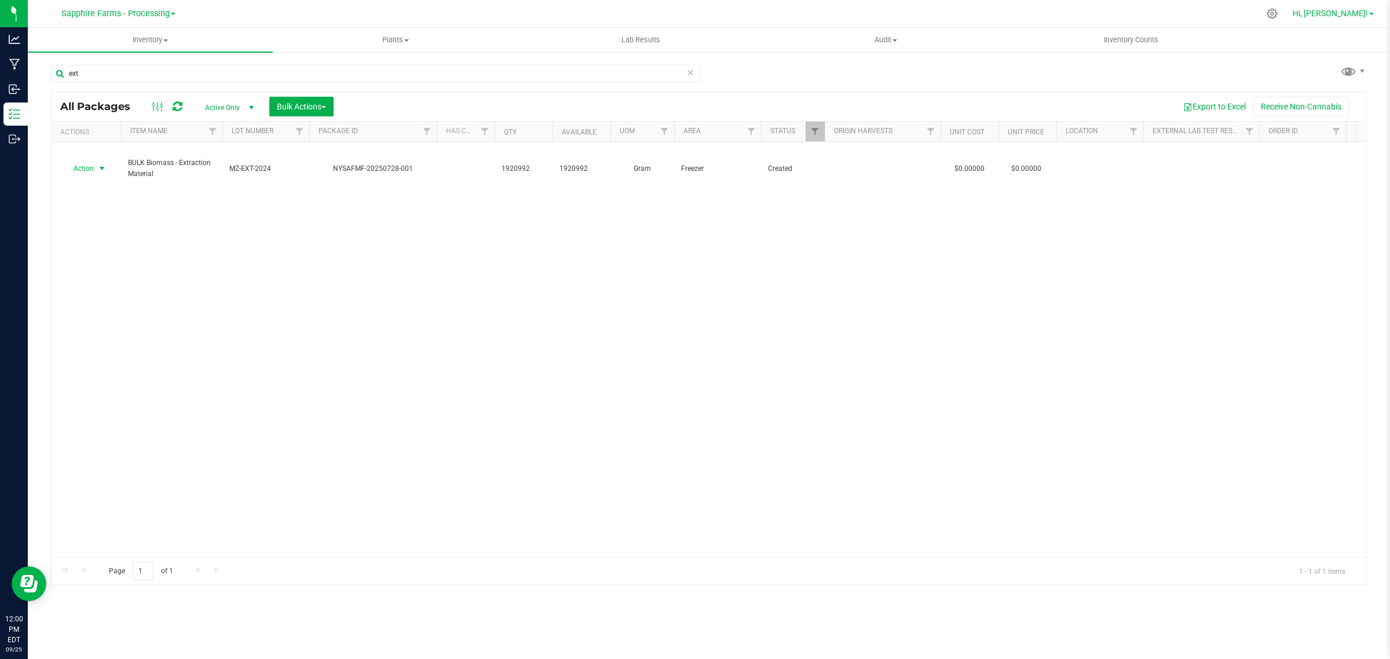
click at [1359, 13] on span "Hi, [PERSON_NAME]!" at bounding box center [1329, 13] width 75 height 9
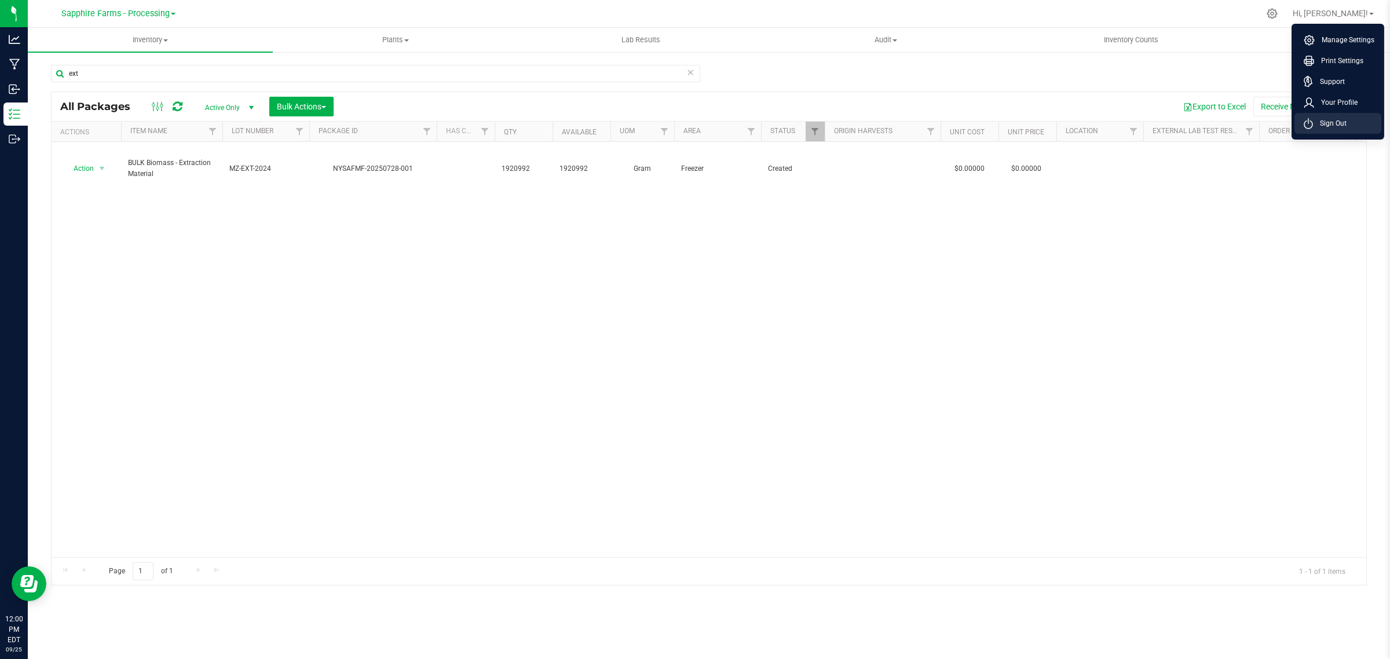
click at [1335, 116] on li "Sign Out" at bounding box center [1337, 123] width 87 height 21
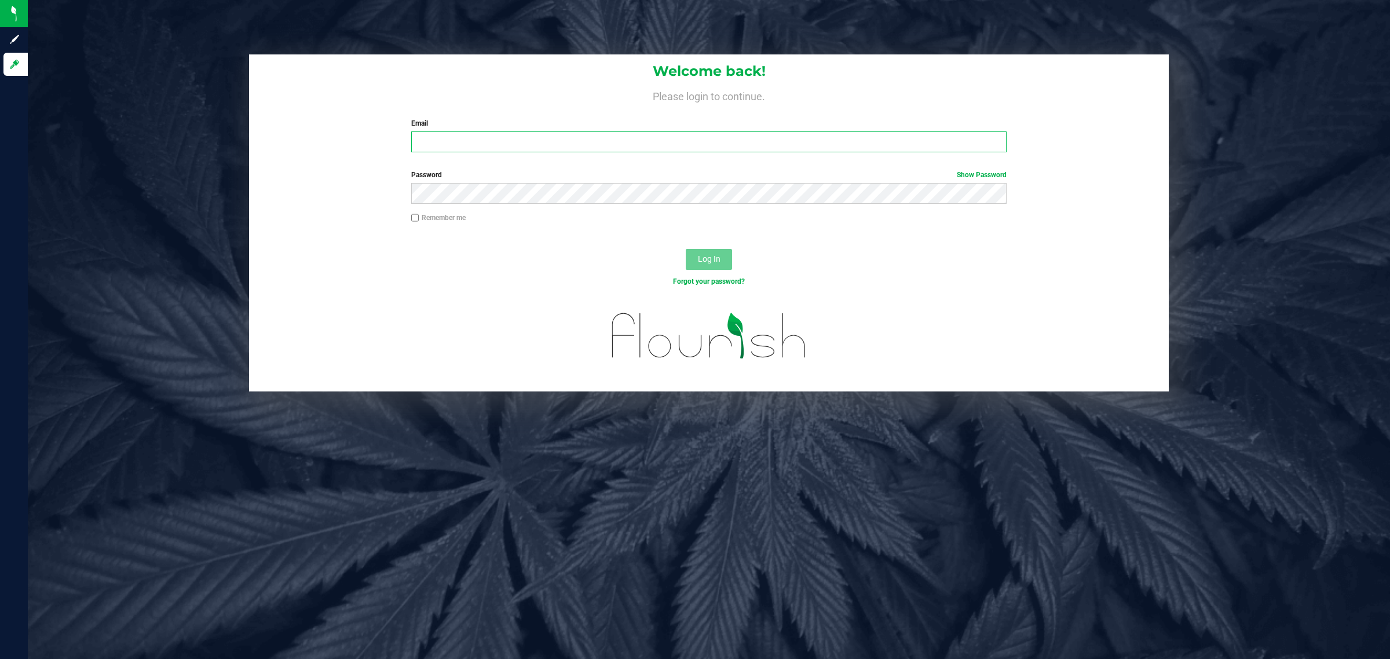
drag, startPoint x: 531, startPoint y: 145, endPoint x: 531, endPoint y: 152, distance: 6.9
click at [531, 145] on input "Email" at bounding box center [709, 141] width 596 height 21
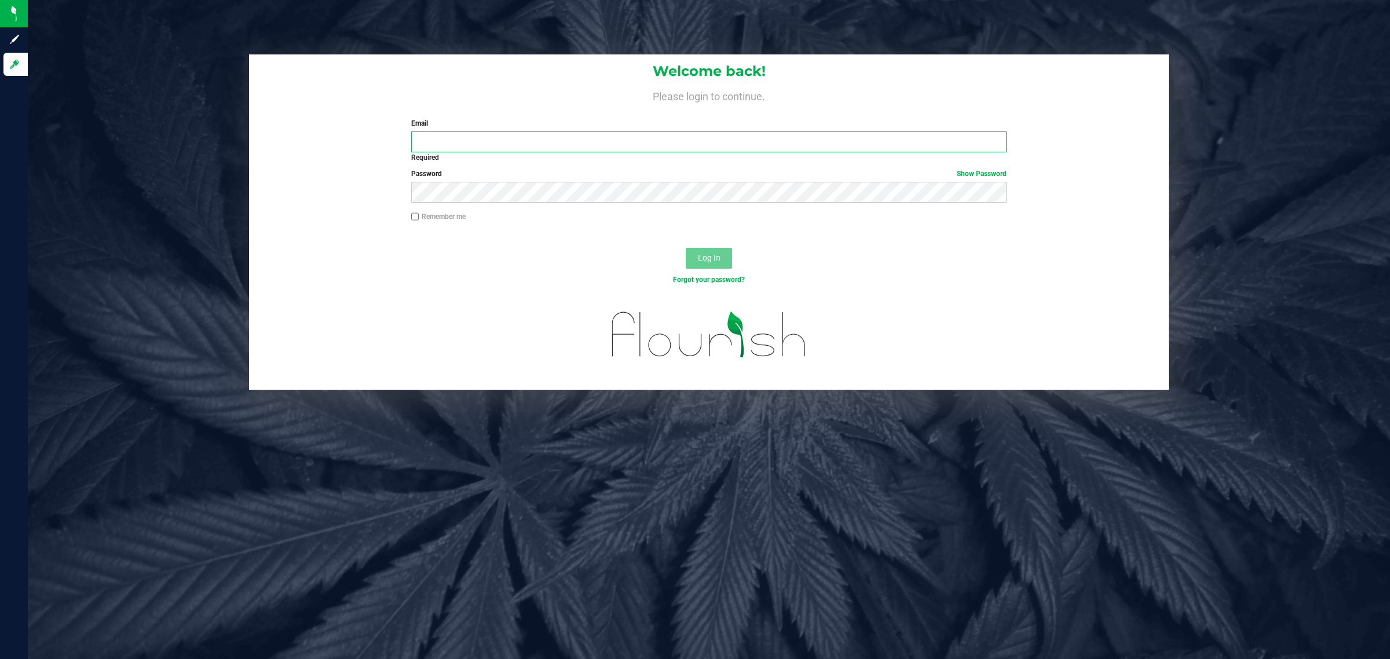
type input "[EMAIL_ADDRESS][DOMAIN_NAME]"
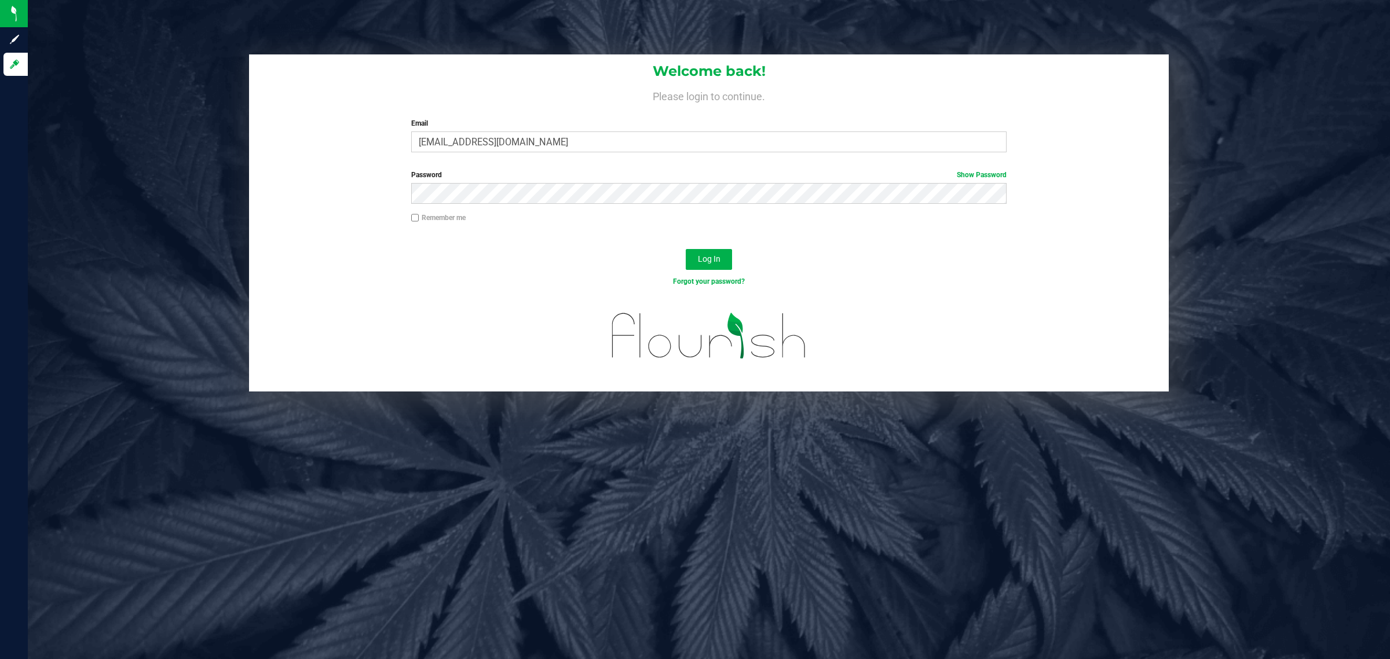
click at [424, 221] on label "Remember me" at bounding box center [438, 218] width 54 height 10
click at [419, 221] on input "Remember me" at bounding box center [415, 218] width 8 height 8
checkbox input "true"
click at [699, 258] on span "Log In" at bounding box center [709, 258] width 23 height 9
